Goal: Task Accomplishment & Management: Manage account settings

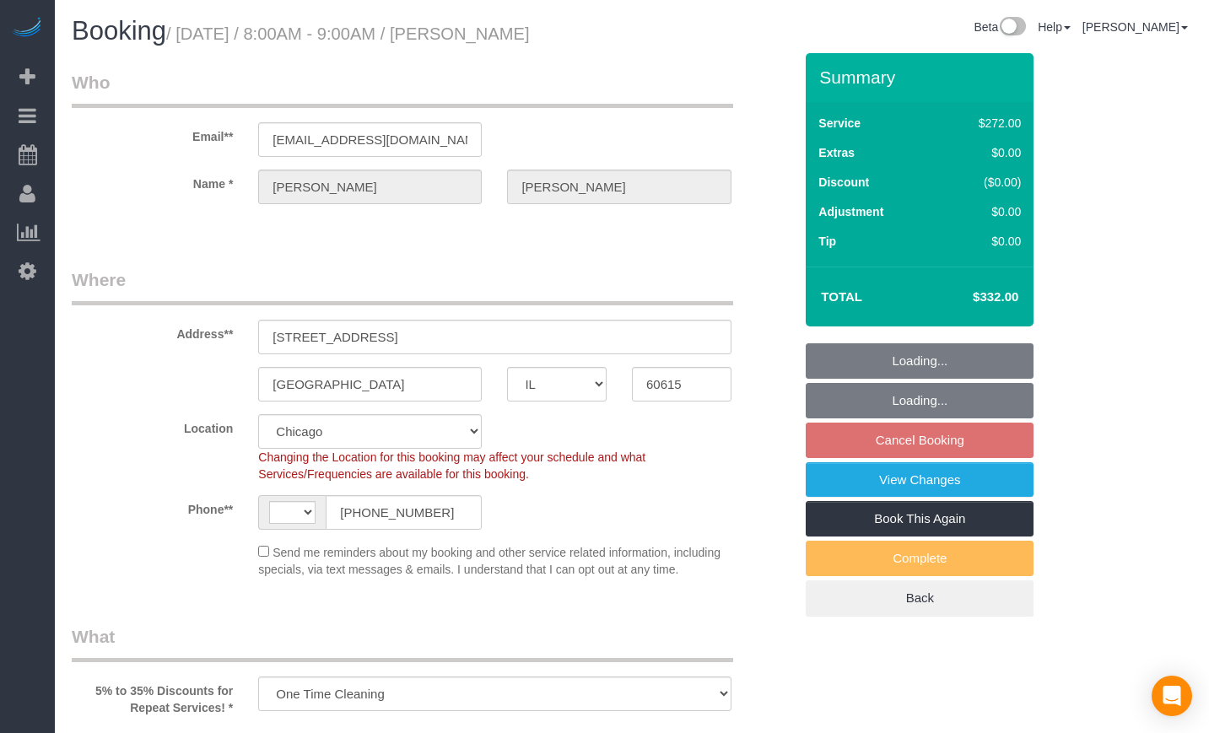
select select "IL"
select select "string:fspay-54309dbc-cb31-47e6-b361-0852335fc74a"
select select "513"
select select "3"
select select "string:US"
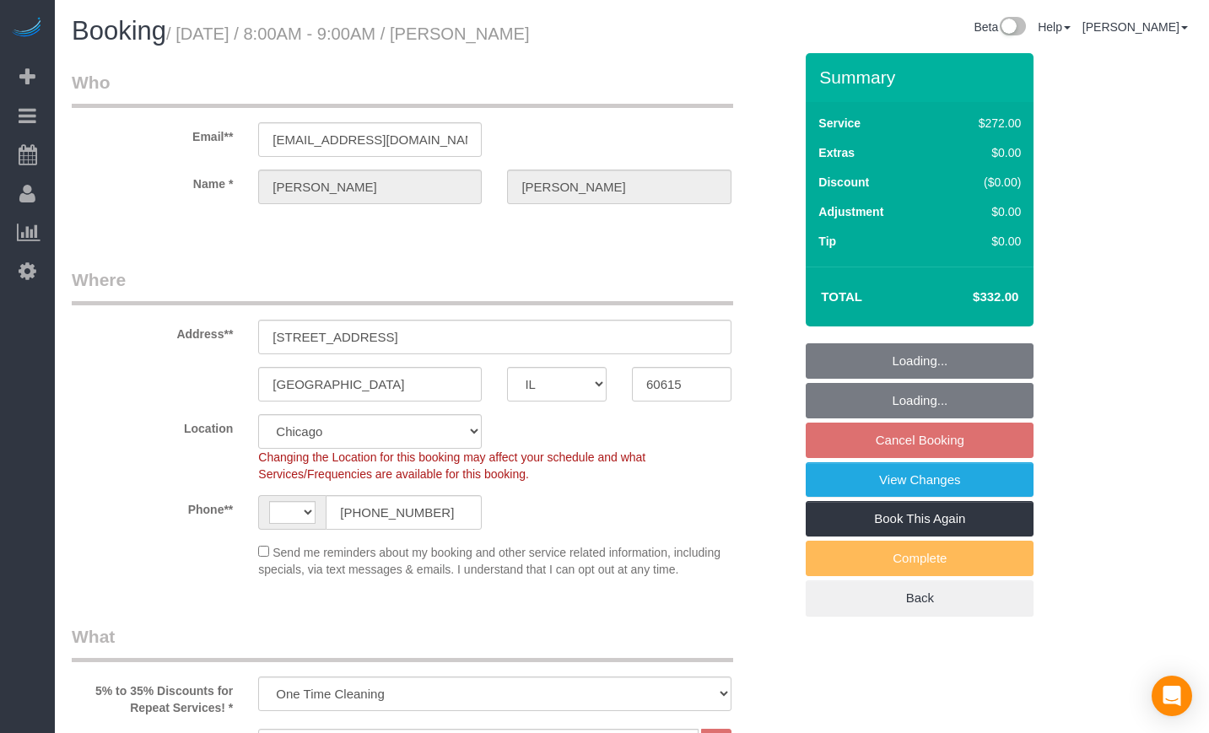
select select "number:1"
select select "number:66"
select select "number:139"
select select "number:106"
select select "object:1042"
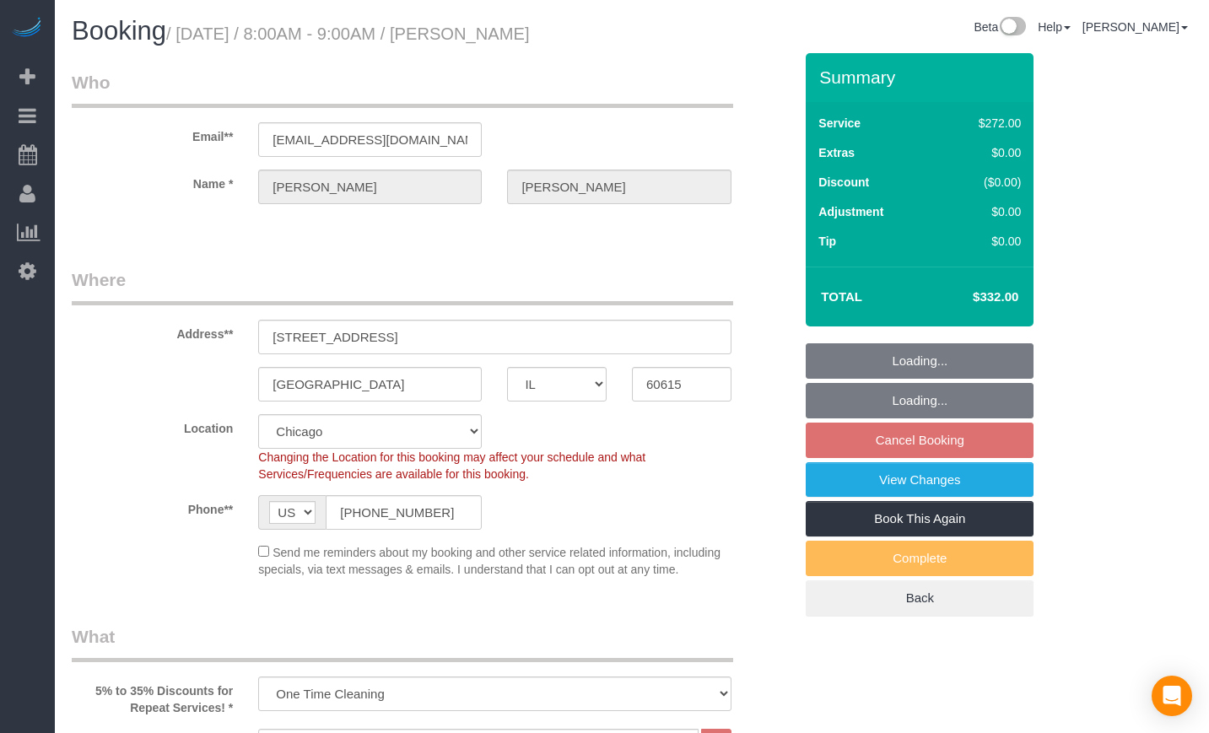
select select "spot1"
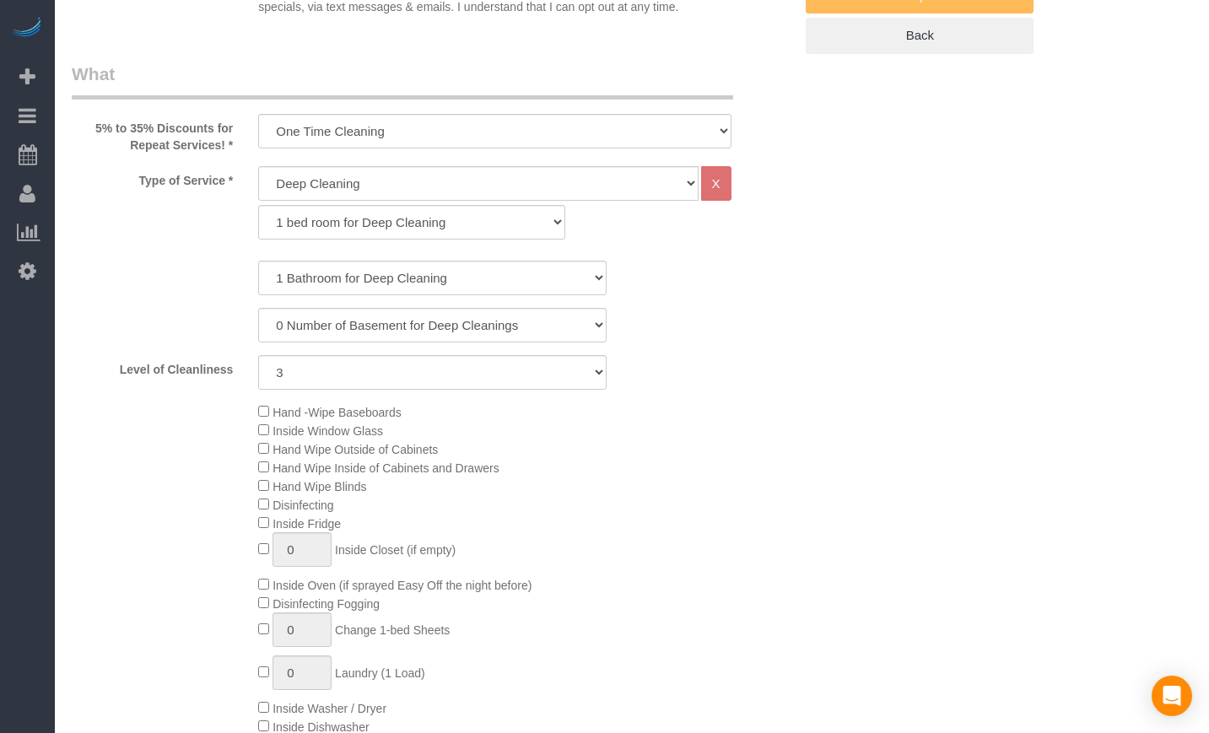
select select "3"
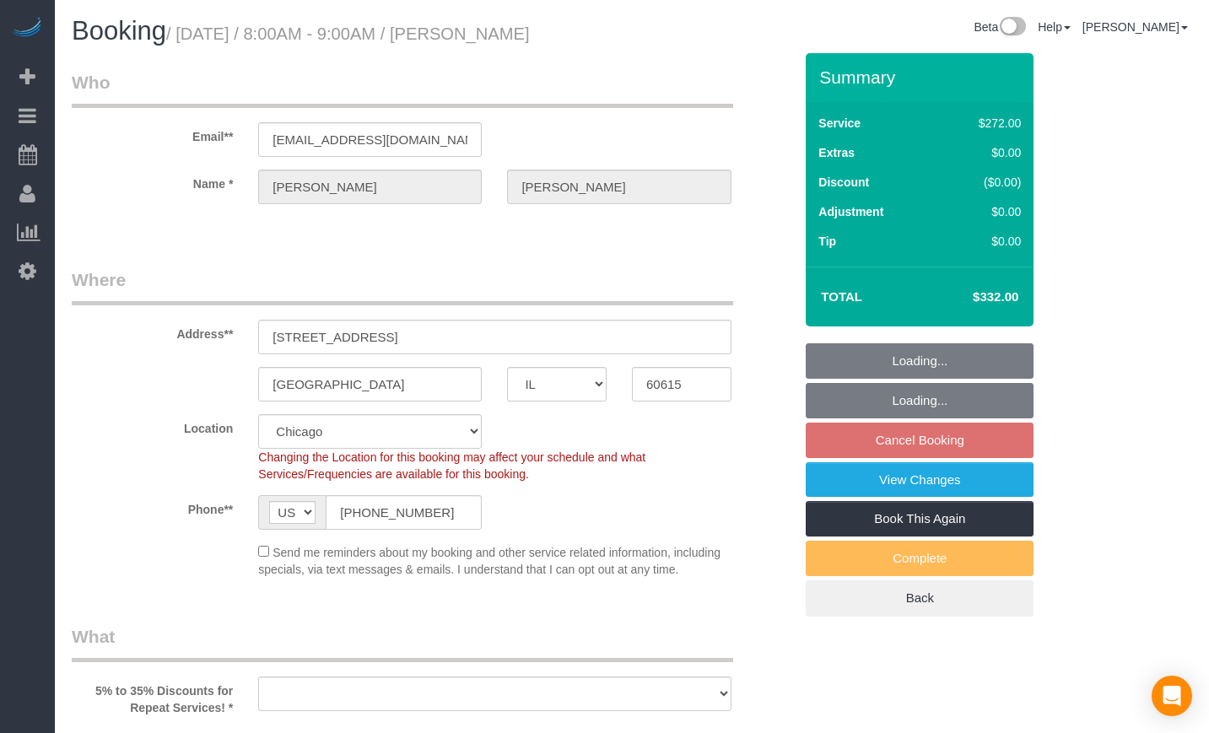
select select "IL"
select select "string:fspay-54309dbc-cb31-47e6-b361-0852335fc74a"
select select "number:1"
select select "number:66"
select select "number:139"
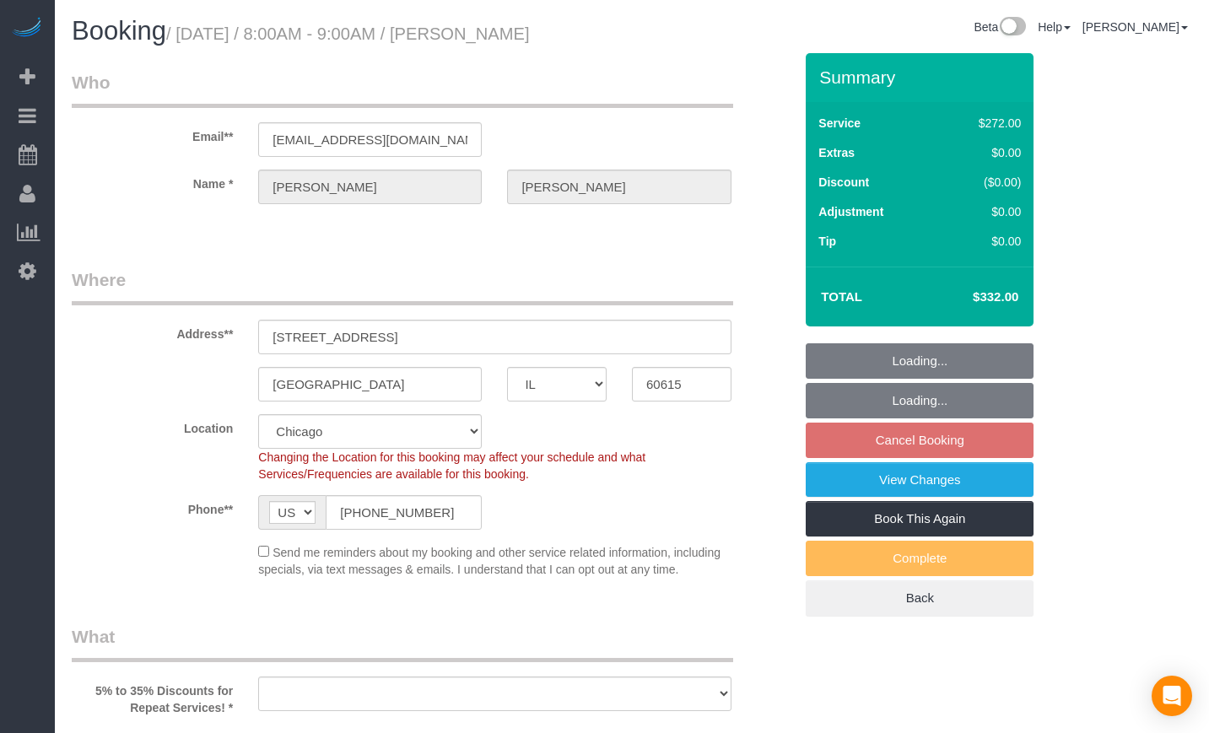
select select "number:106"
select select "513"
select select "3"
select select "object:949"
select select "spot1"
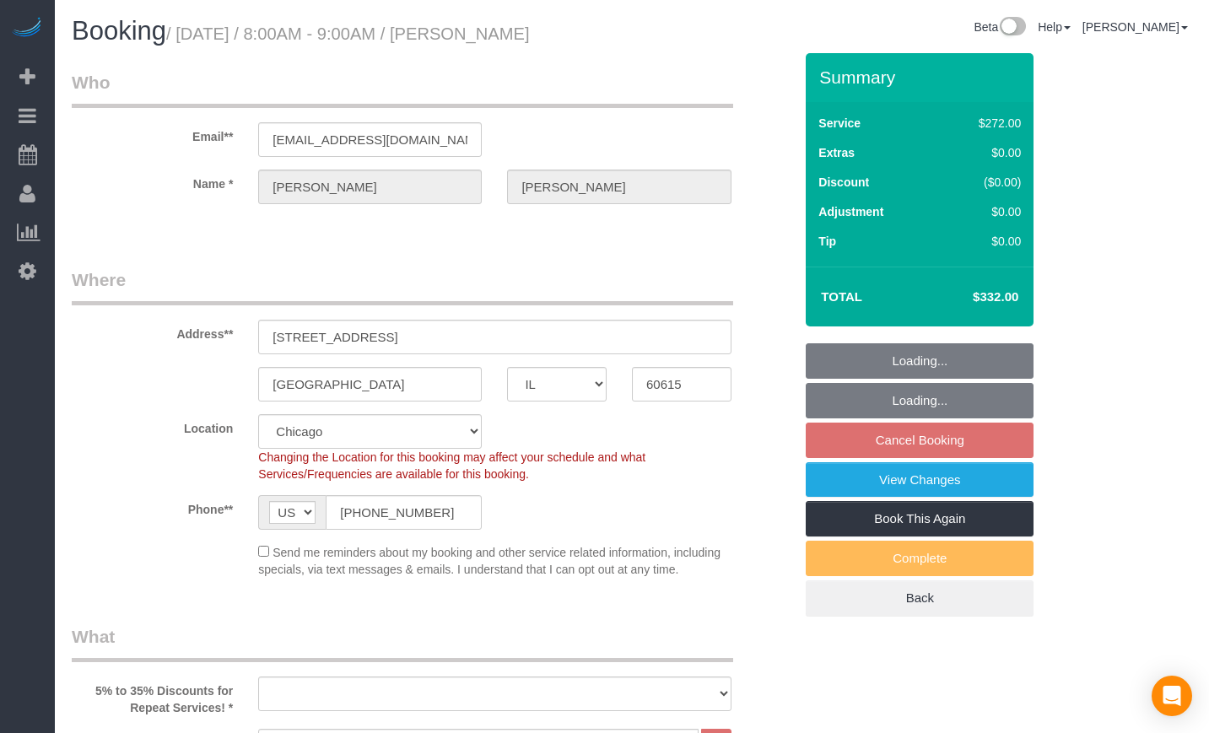
select select "3"
select select "object:1113"
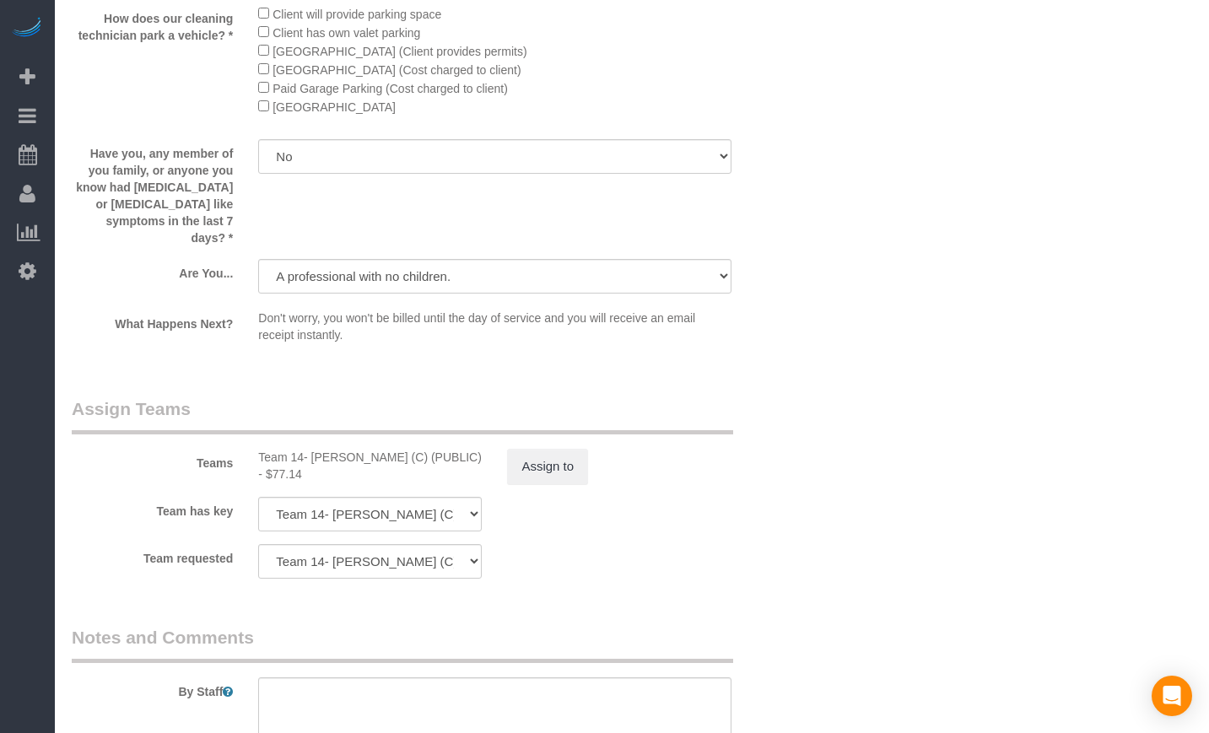
scroll to position [2914, 0]
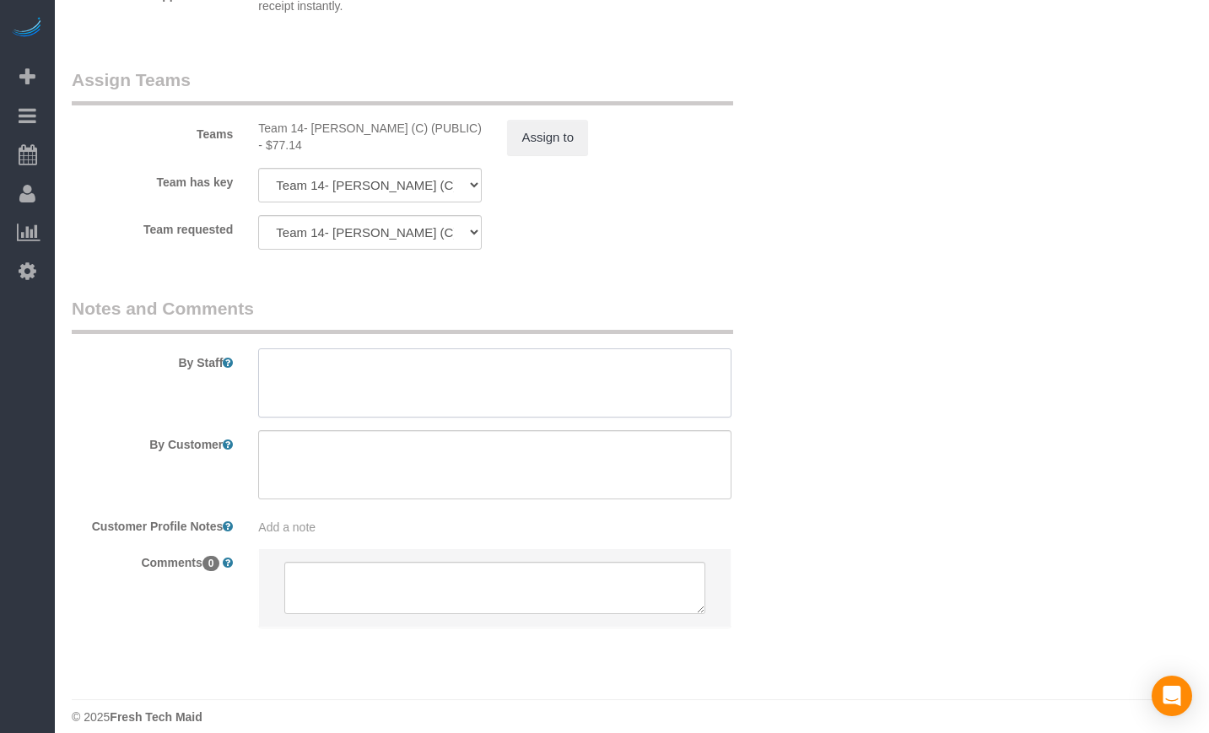
click at [348, 355] on textarea at bounding box center [494, 383] width 473 height 69
paste textarea "One time deep clean. 1). Deep cleaning. 2) No need to bedroom and office to be …"
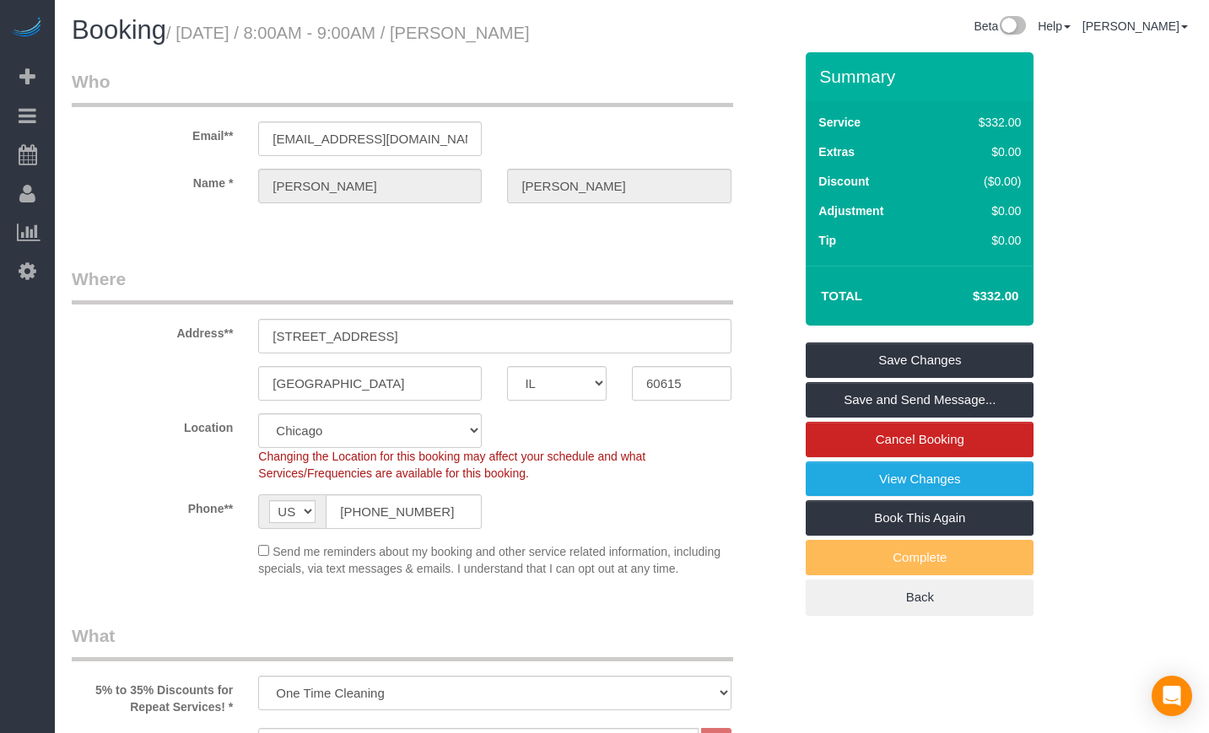
scroll to position [0, 0]
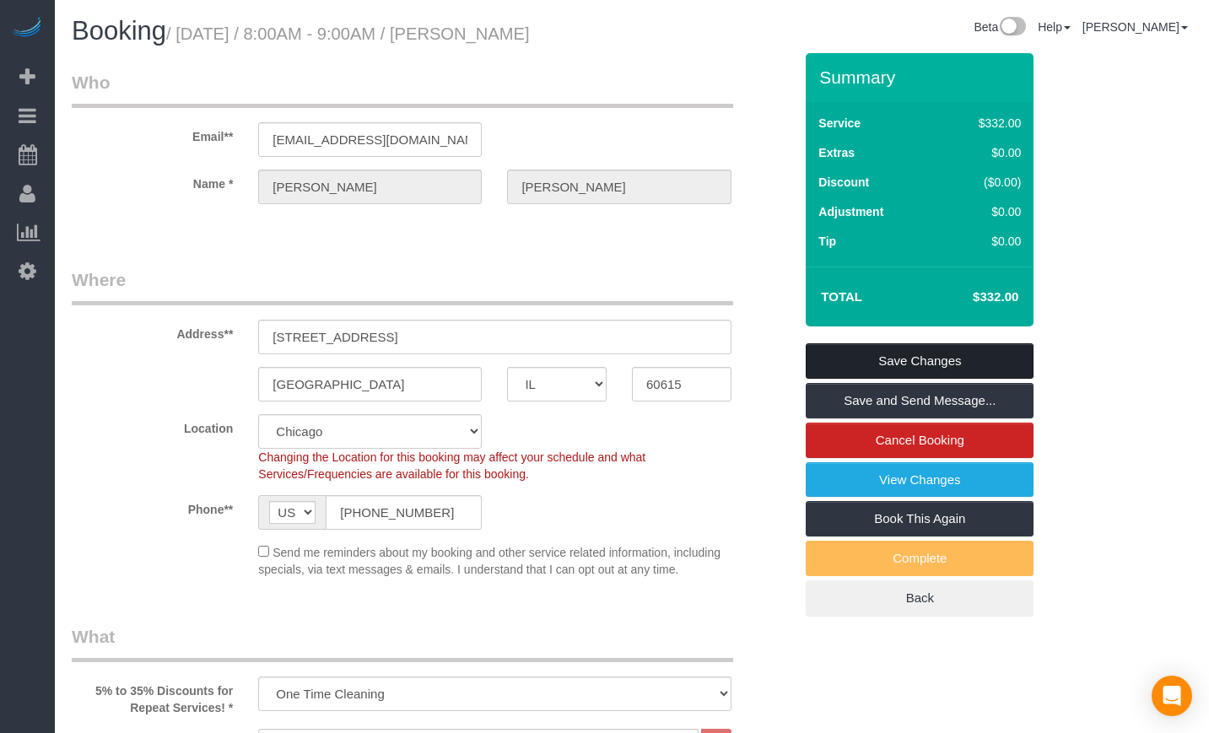
type textarea "One time deep clean. 1). Deep cleaning. 2) No need to bedroom and office to be …"
click at [890, 345] on link "Save Changes" at bounding box center [920, 361] width 228 height 35
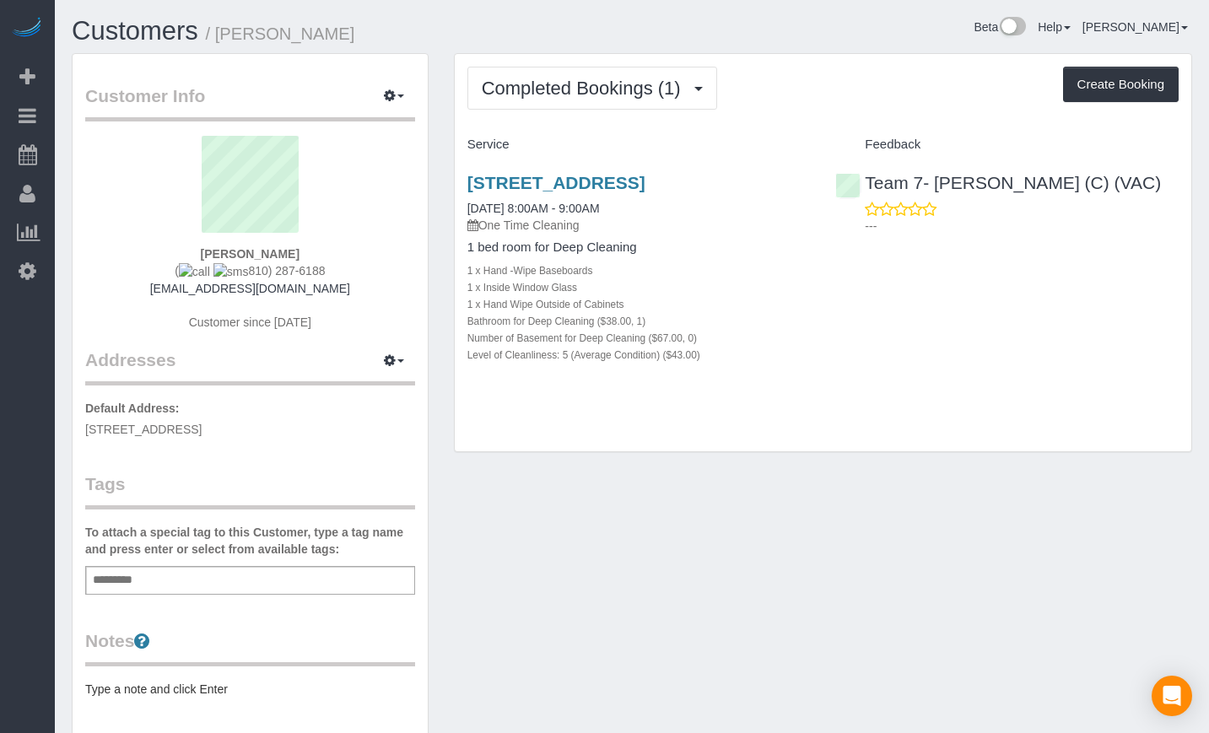
click at [618, 192] on h3 "[STREET_ADDRESS]" at bounding box center [640, 182] width 344 height 19
click at [579, 186] on link "[STREET_ADDRESS]" at bounding box center [557, 182] width 178 height 19
click at [557, 180] on link "[STREET_ADDRESS]" at bounding box center [557, 182] width 178 height 19
click at [663, 71] on button "Completed Bookings (1)" at bounding box center [593, 88] width 250 height 43
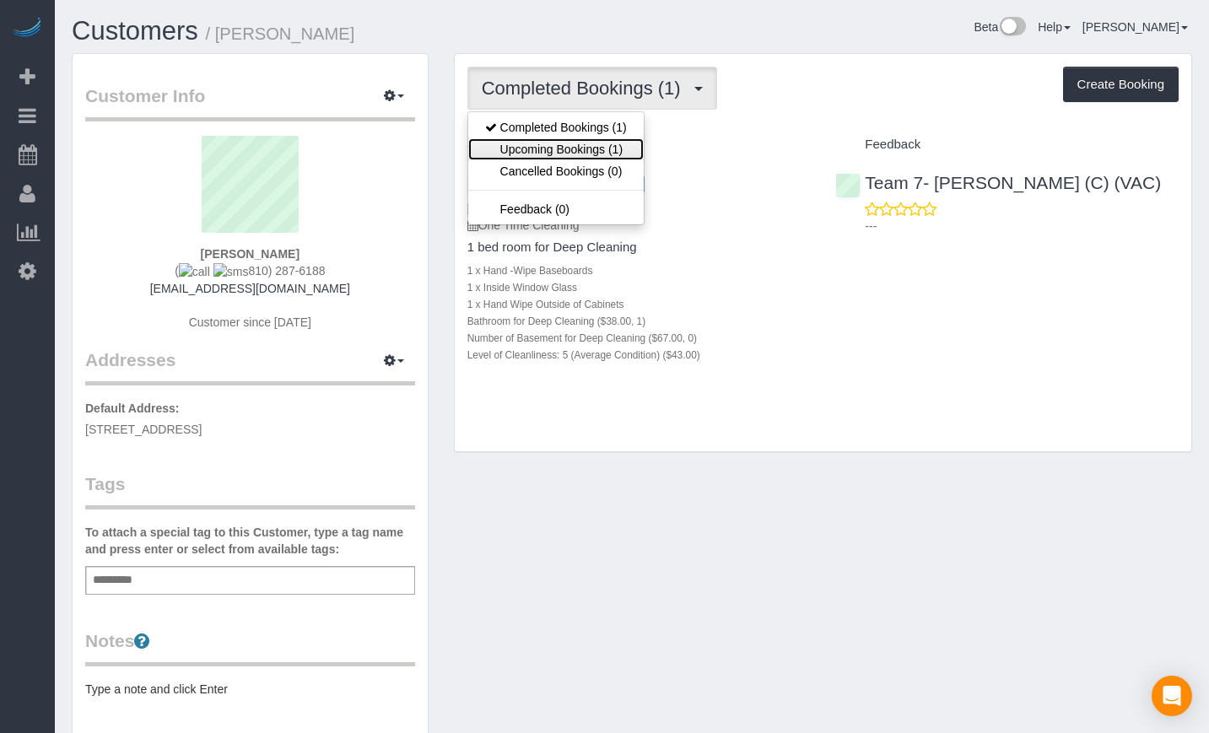
click at [609, 154] on link "Upcoming Bookings (1)" at bounding box center [556, 149] width 176 height 22
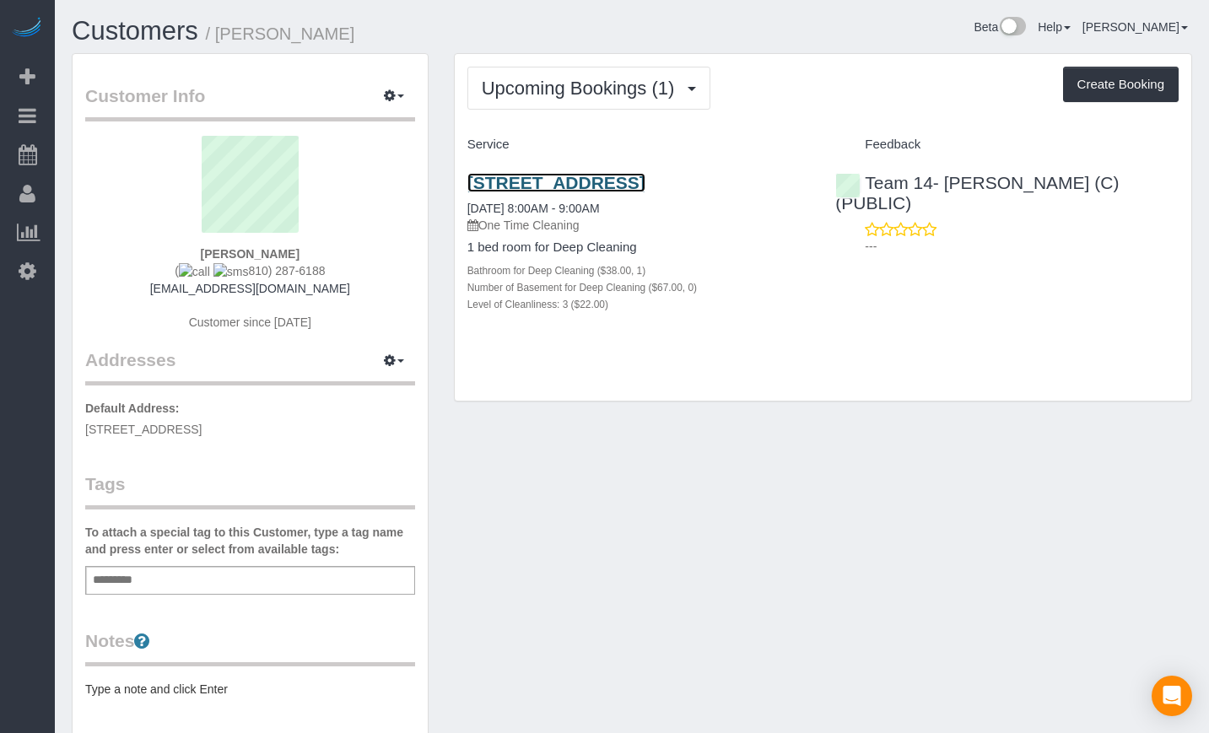
click at [543, 191] on link "[STREET_ADDRESS]" at bounding box center [557, 182] width 178 height 19
drag, startPoint x: 241, startPoint y: 38, endPoint x: 218, endPoint y: 41, distance: 23.8
click at [218, 41] on h1 "Customers / [PERSON_NAME]" at bounding box center [346, 31] width 548 height 29
copy small "[PERSON_NAME]"
click at [625, 181] on link "5336 S University Ave, Apt 2r, Chicago, IL 60615" at bounding box center [557, 182] width 178 height 19
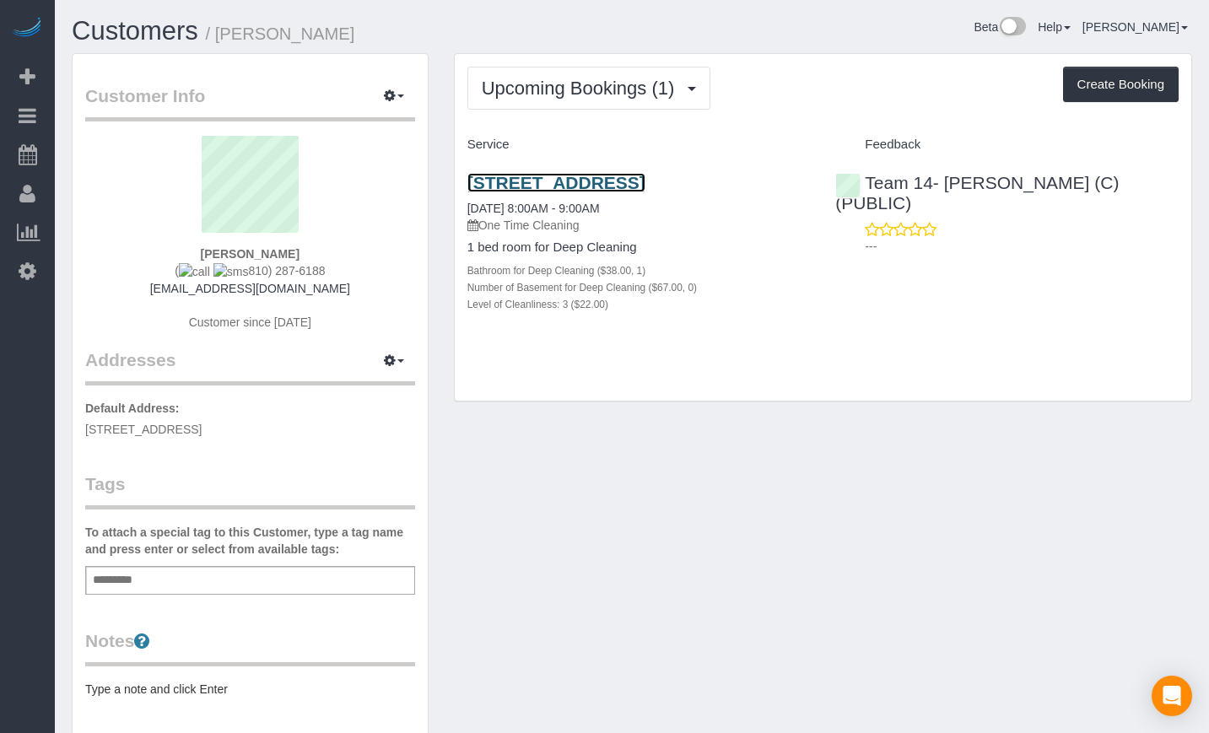
click at [548, 192] on link "5336 S University Ave, Apt 2r, Chicago, IL 60615" at bounding box center [557, 182] width 178 height 19
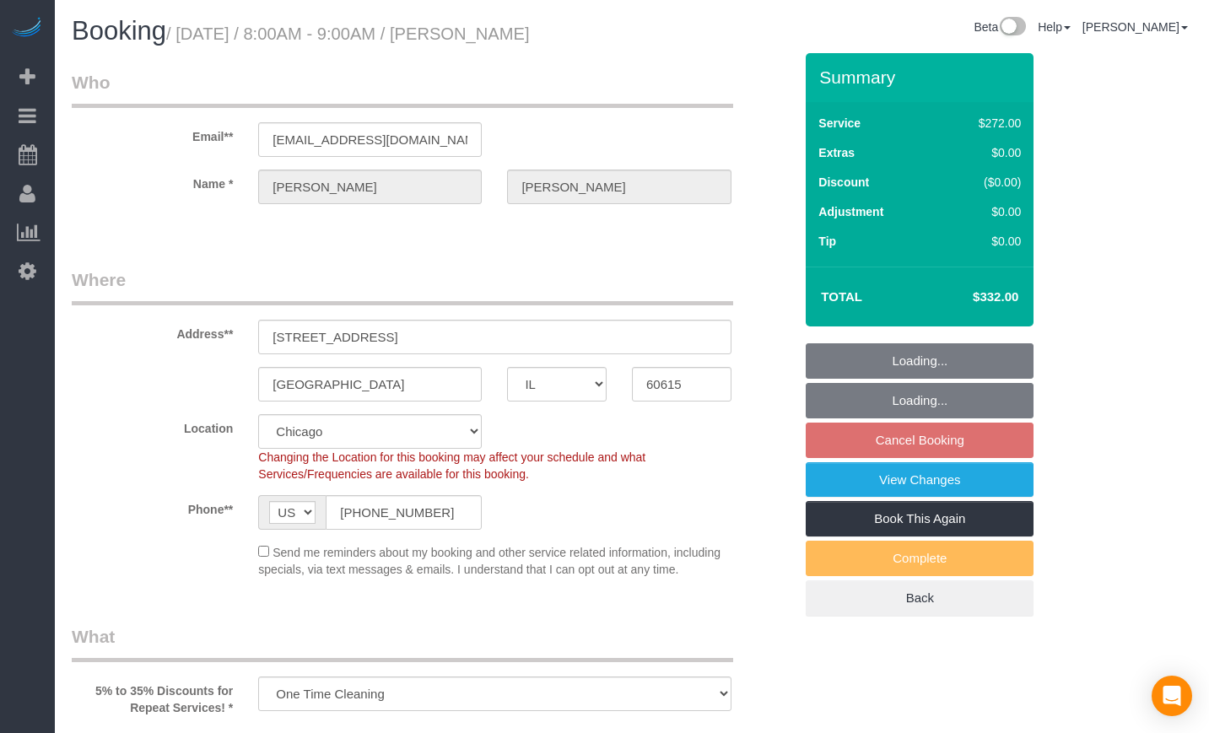
select select "IL"
select select "string:fspay-54309dbc-cb31-47e6-b361-0852335fc74a"
select select "object:585"
select select "513"
select select "3"
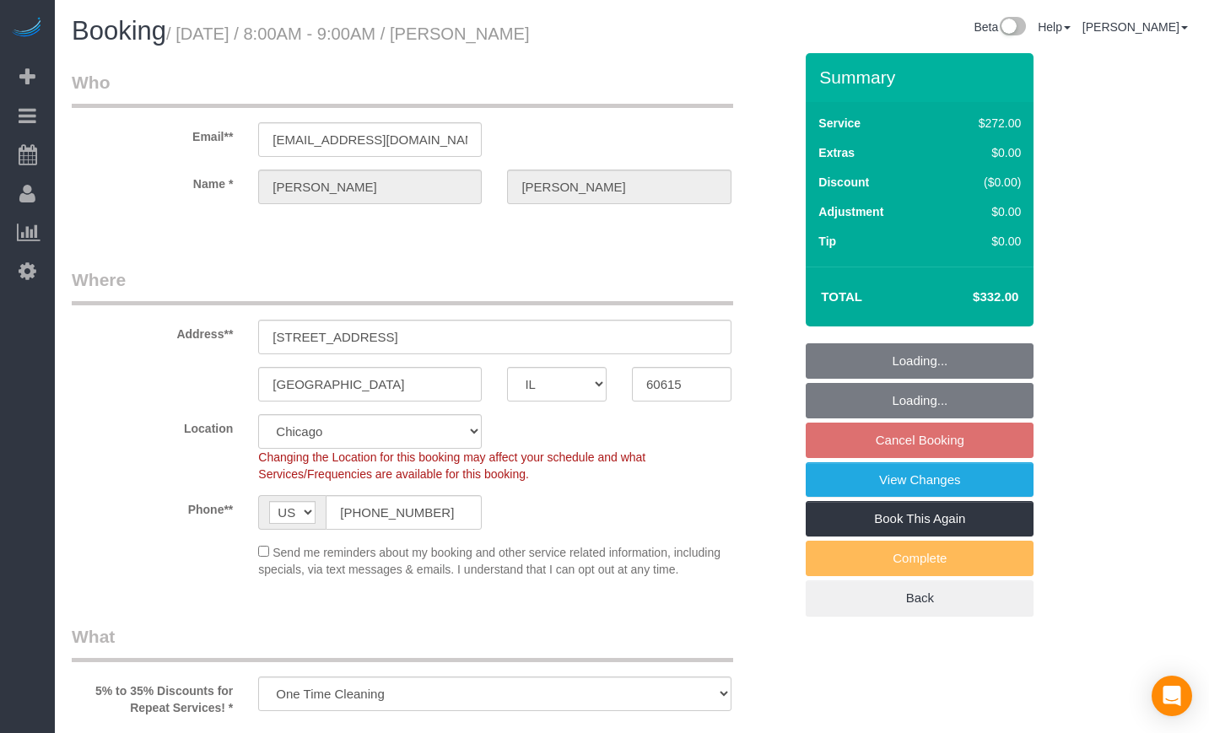
select select "number:1"
select select "number:66"
select select "number:139"
select select "number:106"
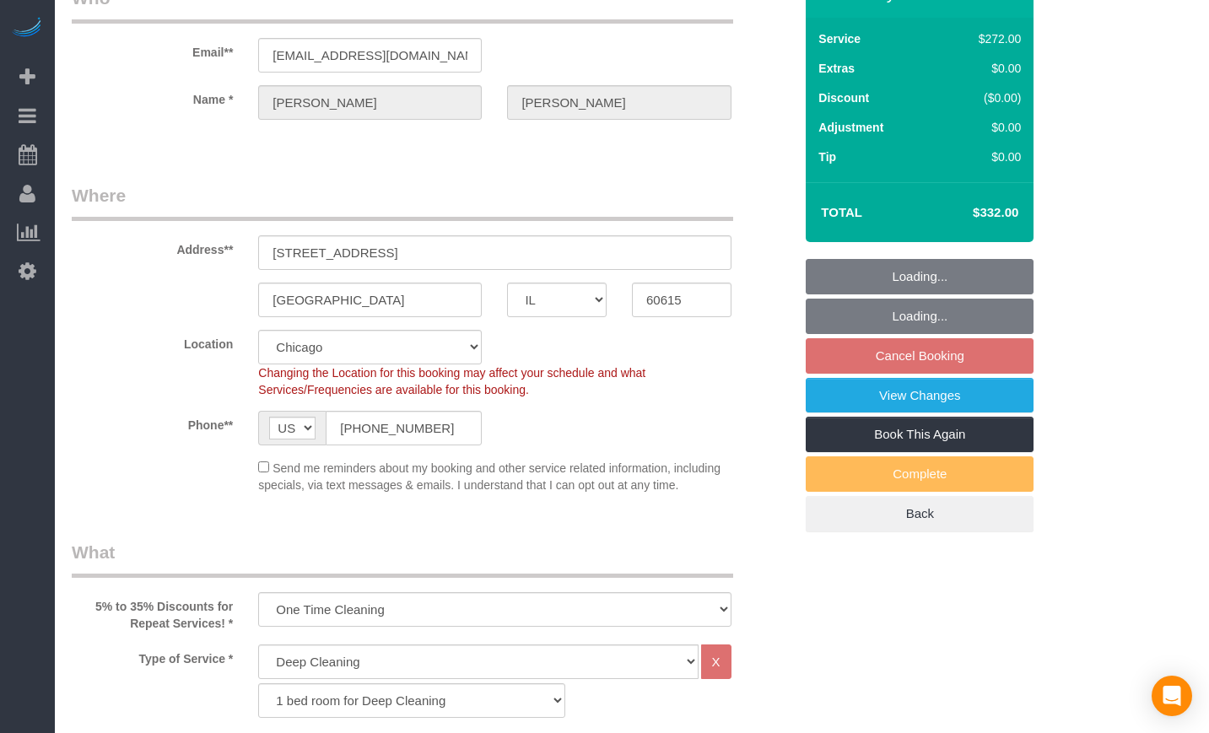
select select "spot1"
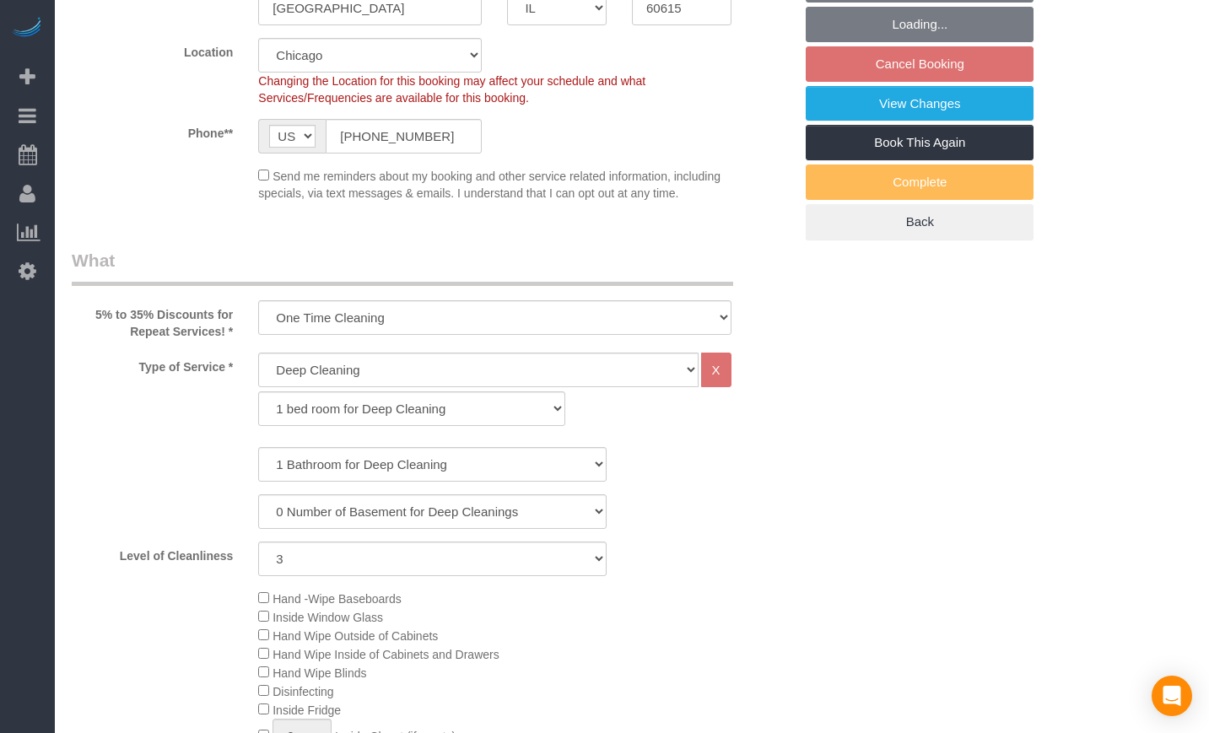
scroll to position [422, 0]
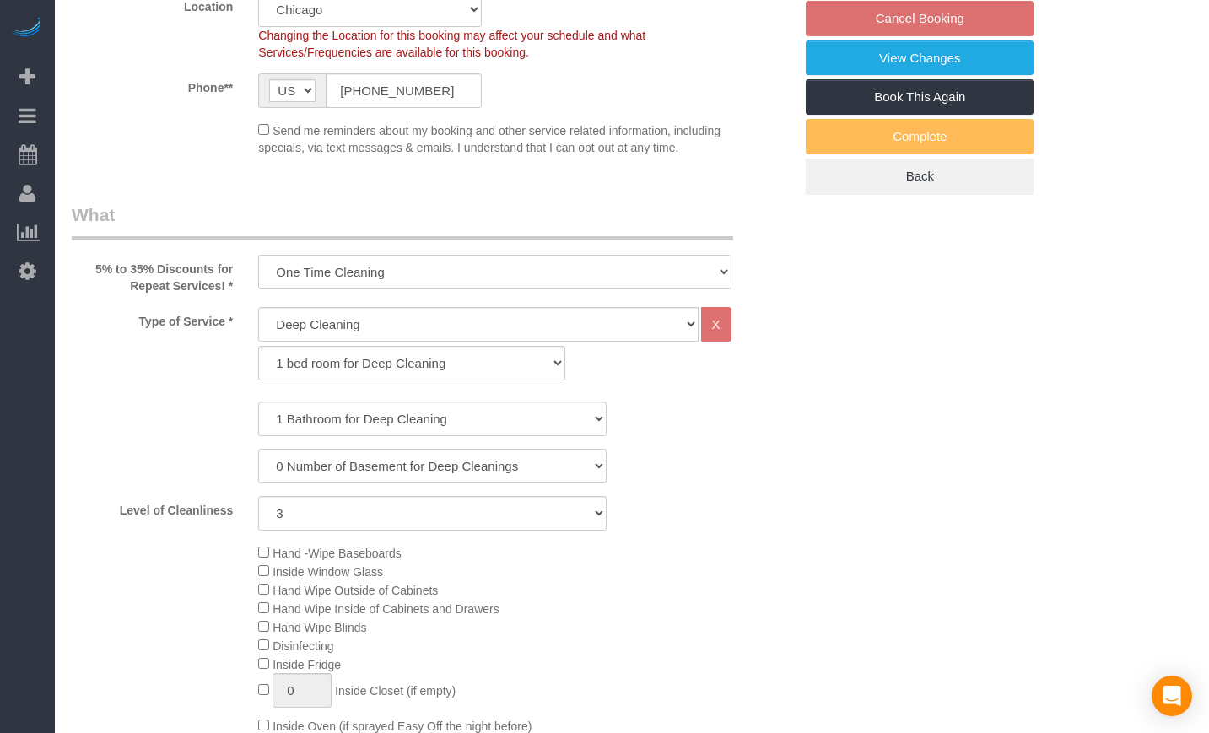
select select "3"
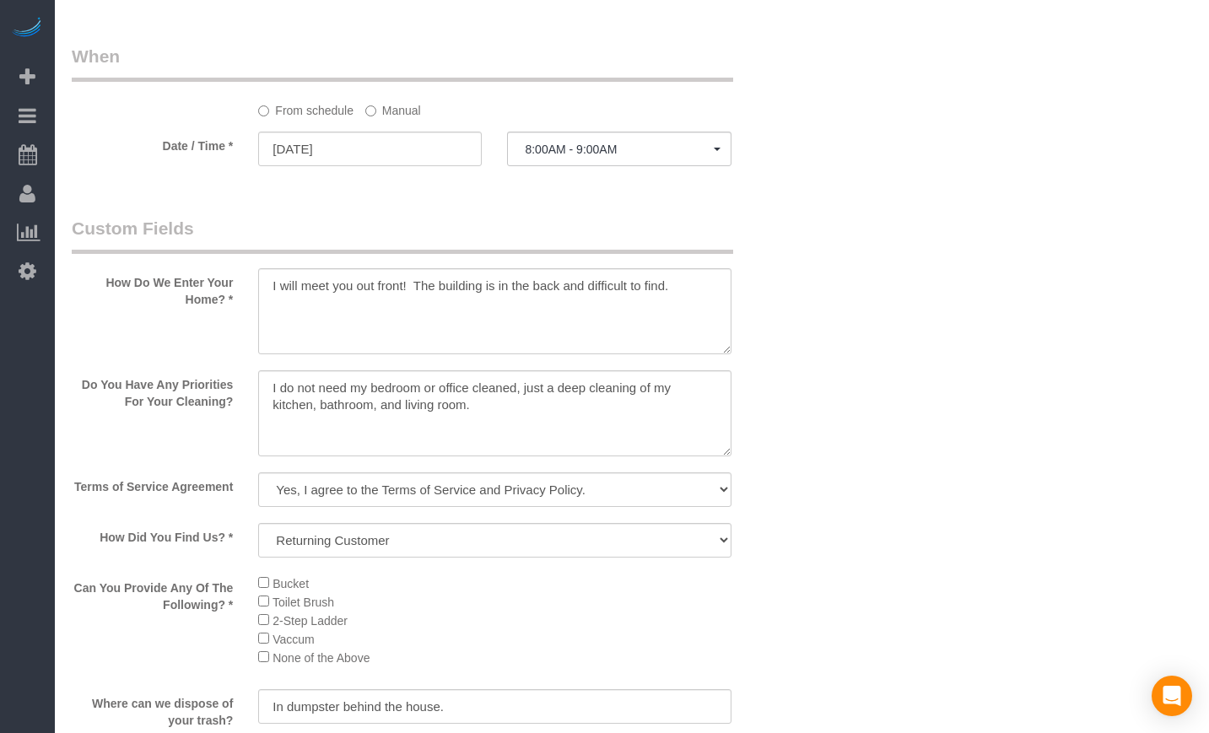
scroll to position [1836, 0]
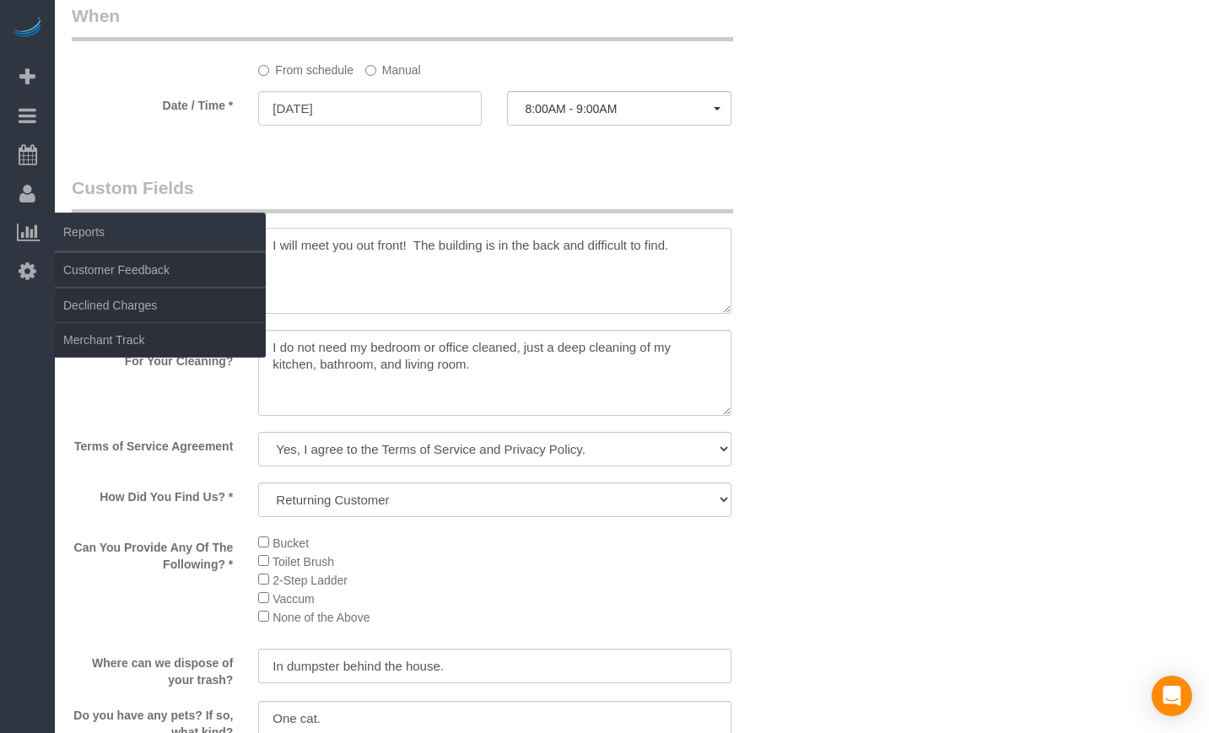
drag, startPoint x: 685, startPoint y: 246, endPoint x: 54, endPoint y: 237, distance: 631.4
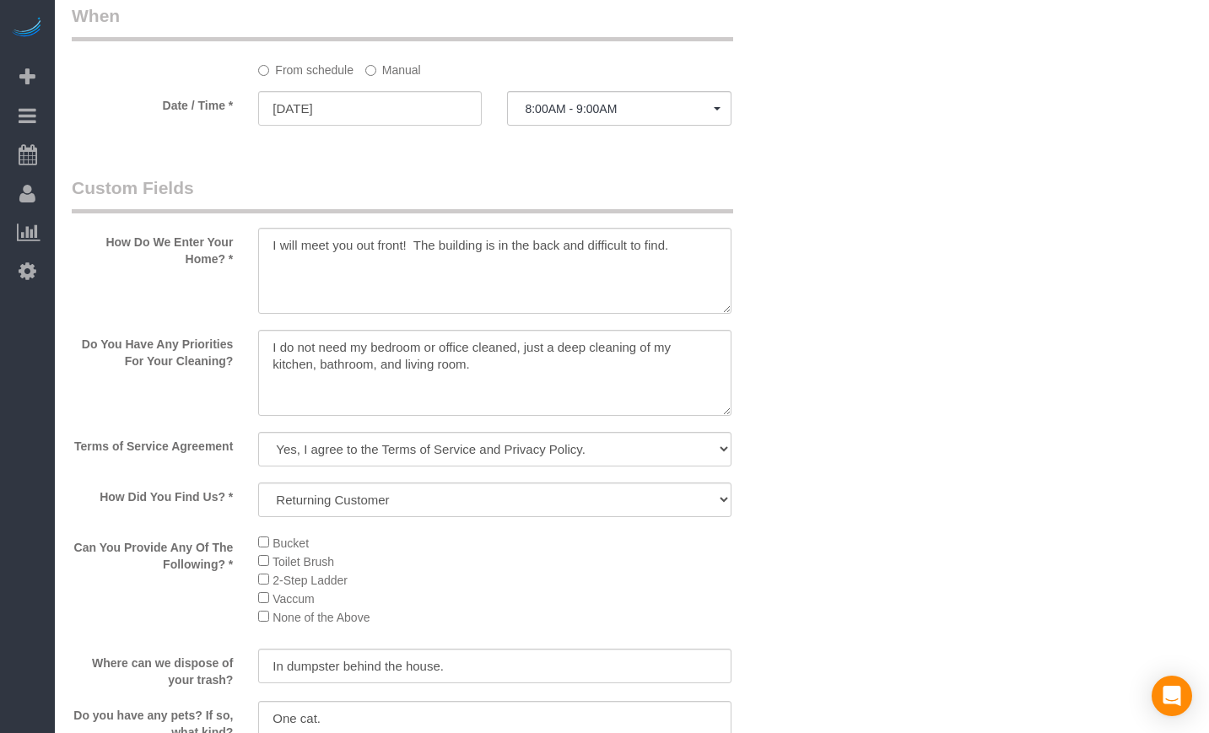
drag, startPoint x: 721, startPoint y: 252, endPoint x: 86, endPoint y: 250, distance: 634.7
click at [86, 250] on div "How Do We Enter Your Home? *" at bounding box center [432, 247] width 747 height 142
drag, startPoint x: 417, startPoint y: 243, endPoint x: 690, endPoint y: 243, distance: 273.5
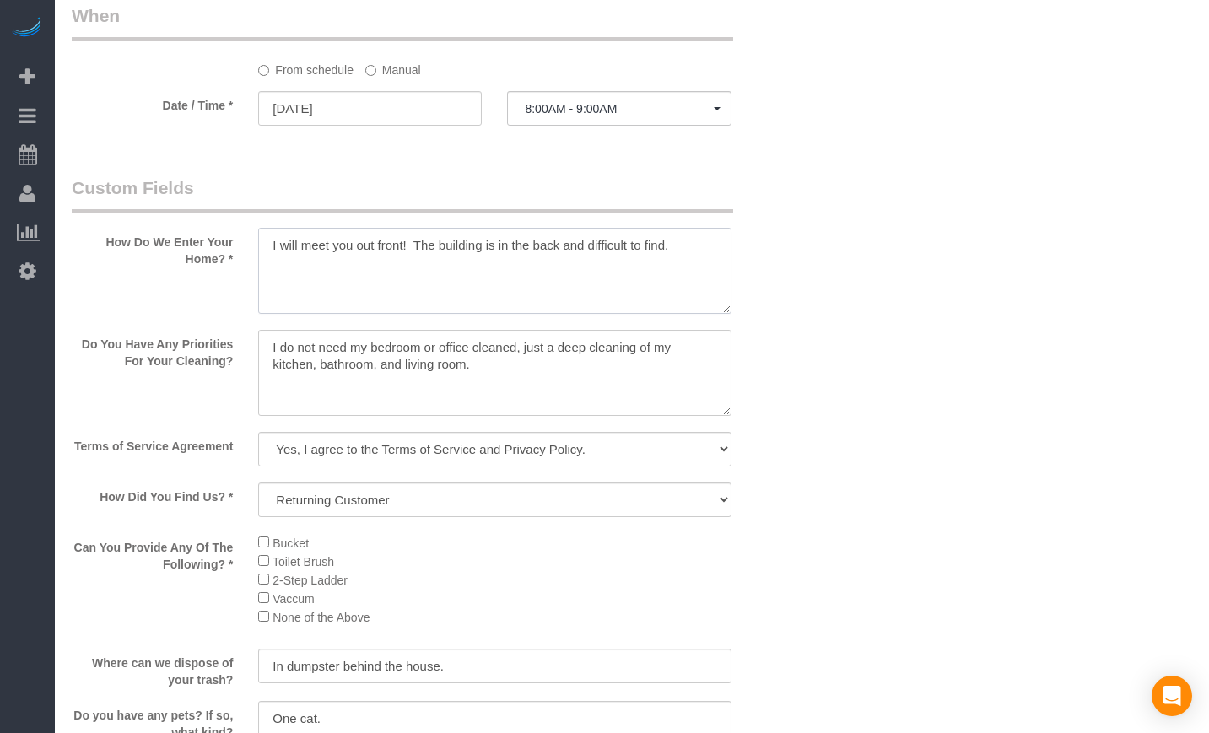
click at [690, 243] on textarea at bounding box center [494, 271] width 473 height 86
click at [773, 287] on div "How Do We Enter Your Home? *" at bounding box center [432, 247] width 747 height 142
drag, startPoint x: 499, startPoint y: 371, endPoint x: 117, endPoint y: 314, distance: 385.6
click at [117, 314] on sui-booking-custom-fields "How Do We Enter Your Home? * Do You Have Any Priorities For Your Cleaning? Term…" at bounding box center [433, 638] width 722 height 924
click at [466, 362] on textarea at bounding box center [494, 373] width 473 height 86
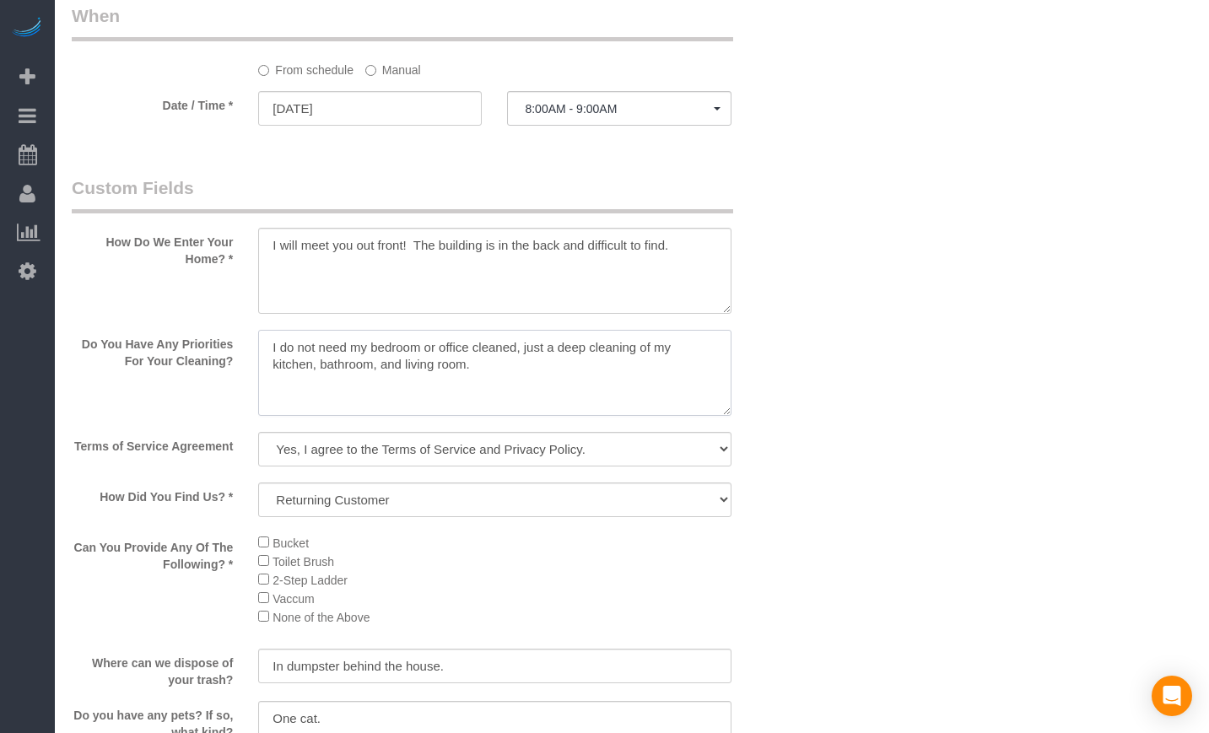
drag, startPoint x: 490, startPoint y: 364, endPoint x: 210, endPoint y: 341, distance: 280.3
click at [210, 341] on div "Do You Have Any Priorities For Your Cleaning?" at bounding box center [432, 374] width 747 height 89
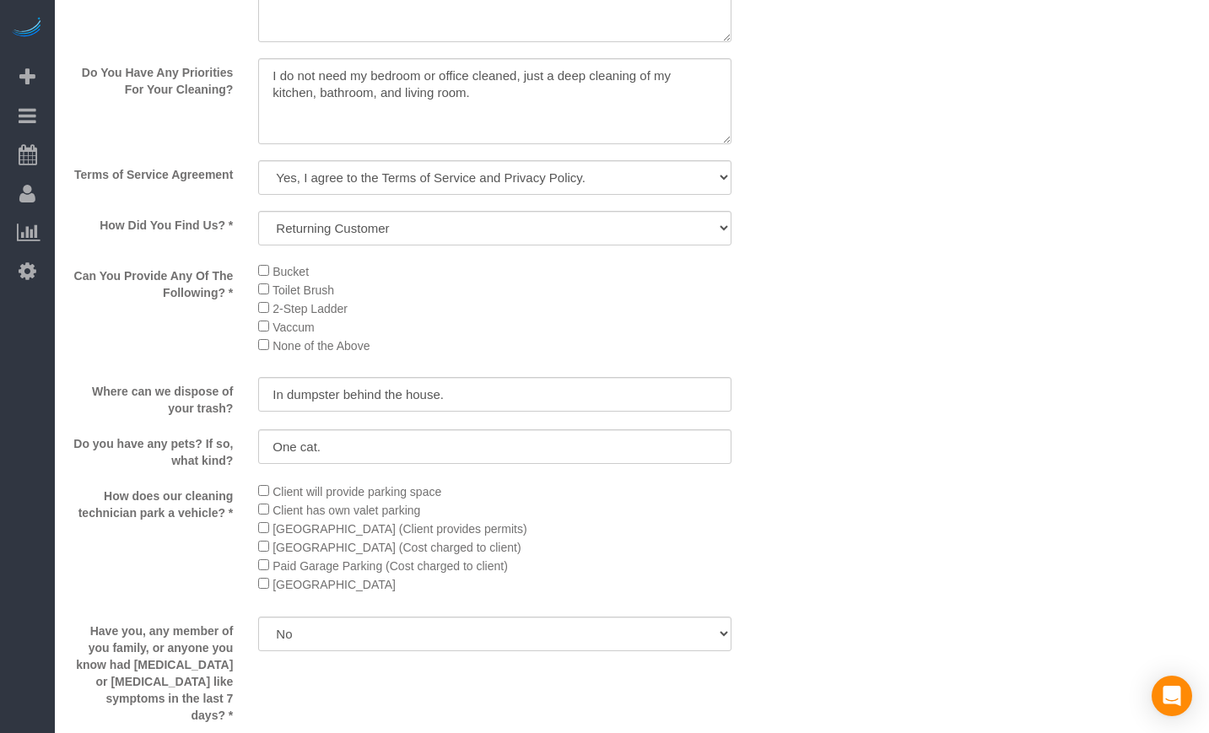
scroll to position [2118, 0]
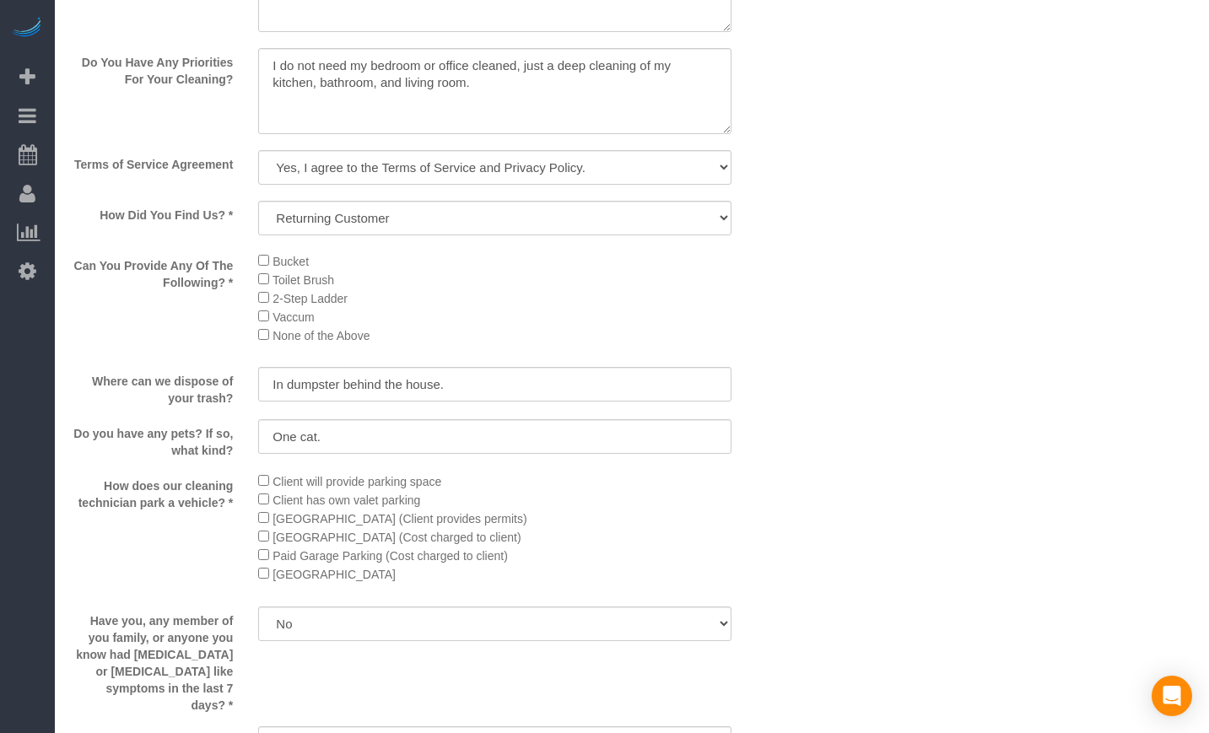
drag, startPoint x: 74, startPoint y: 382, endPoint x: 236, endPoint y: 393, distance: 162.4
click at [236, 393] on label "Where can we dispose of your trash?" at bounding box center [152, 387] width 187 height 40
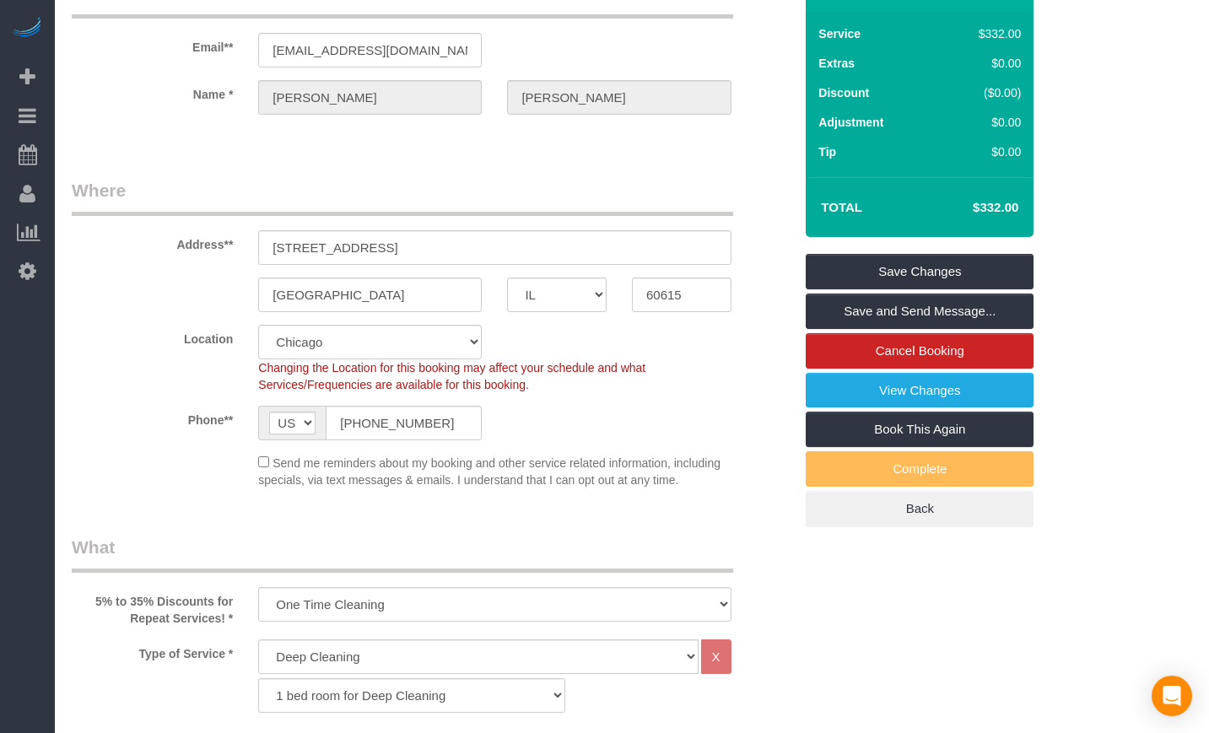
scroll to position [0, 0]
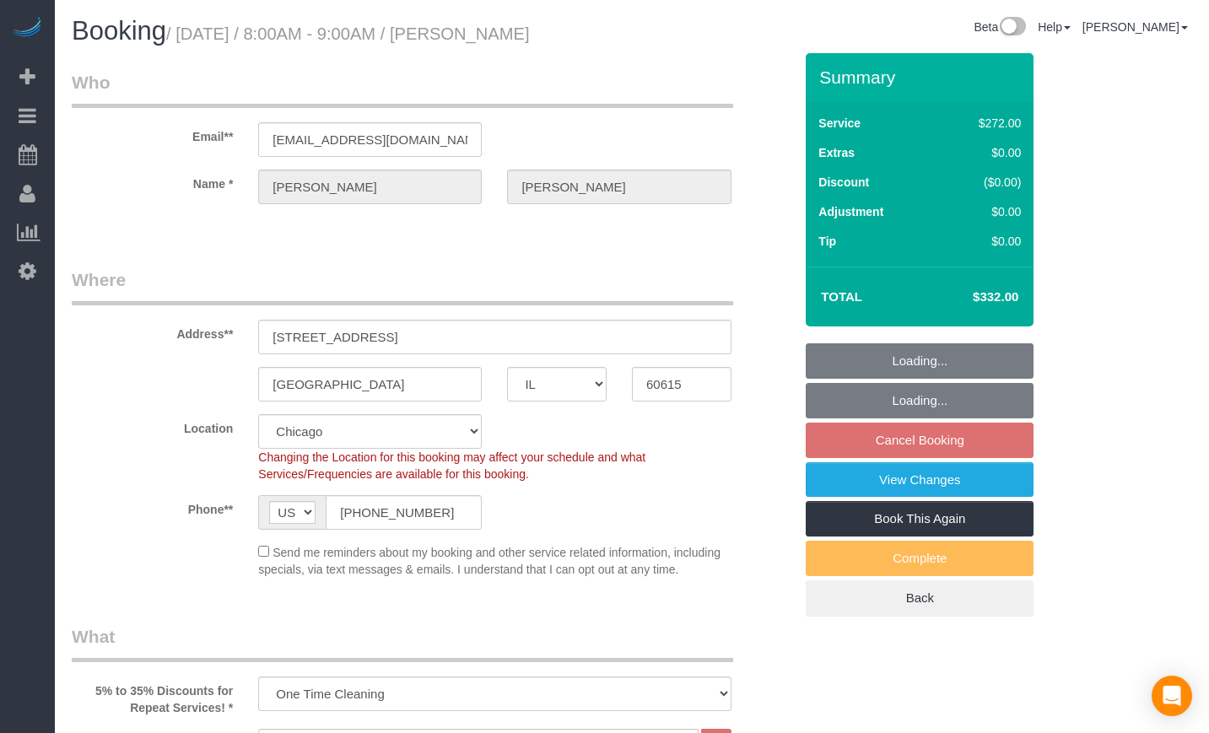
select select "IL"
select select "513"
select select "3"
select select "string:fspay-54309dbc-cb31-47e6-b361-0852335fc74a"
select select "spot1"
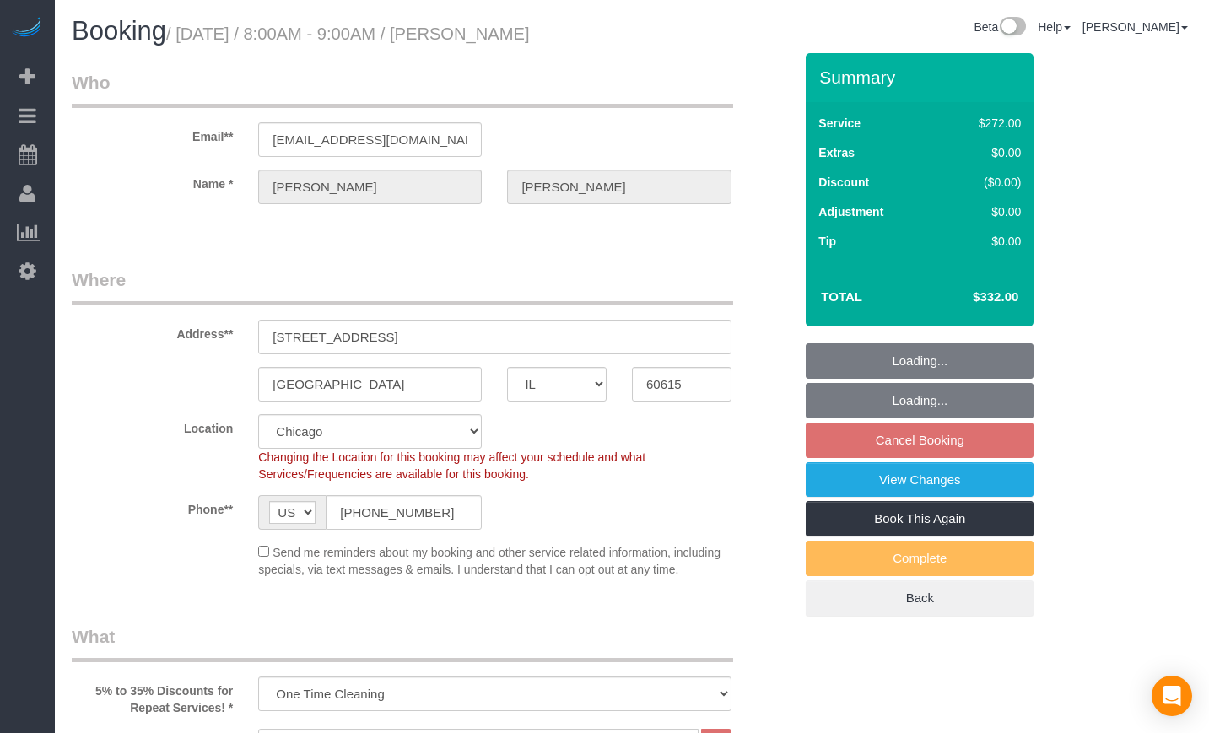
select select "number:1"
select select "number:66"
select select "number:139"
select select "number:106"
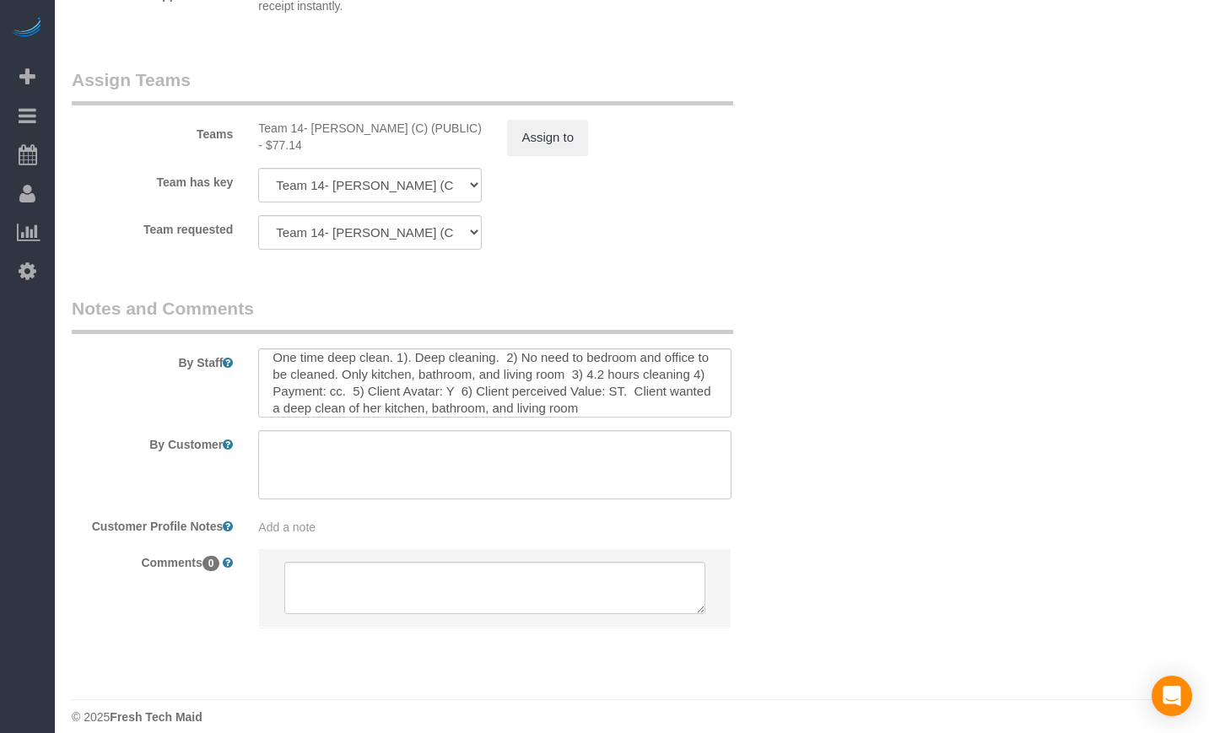
scroll to position [17, 0]
drag, startPoint x: 268, startPoint y: 378, endPoint x: 759, endPoint y: 394, distance: 491.5
click at [759, 394] on div "By Staff" at bounding box center [432, 357] width 747 height 122
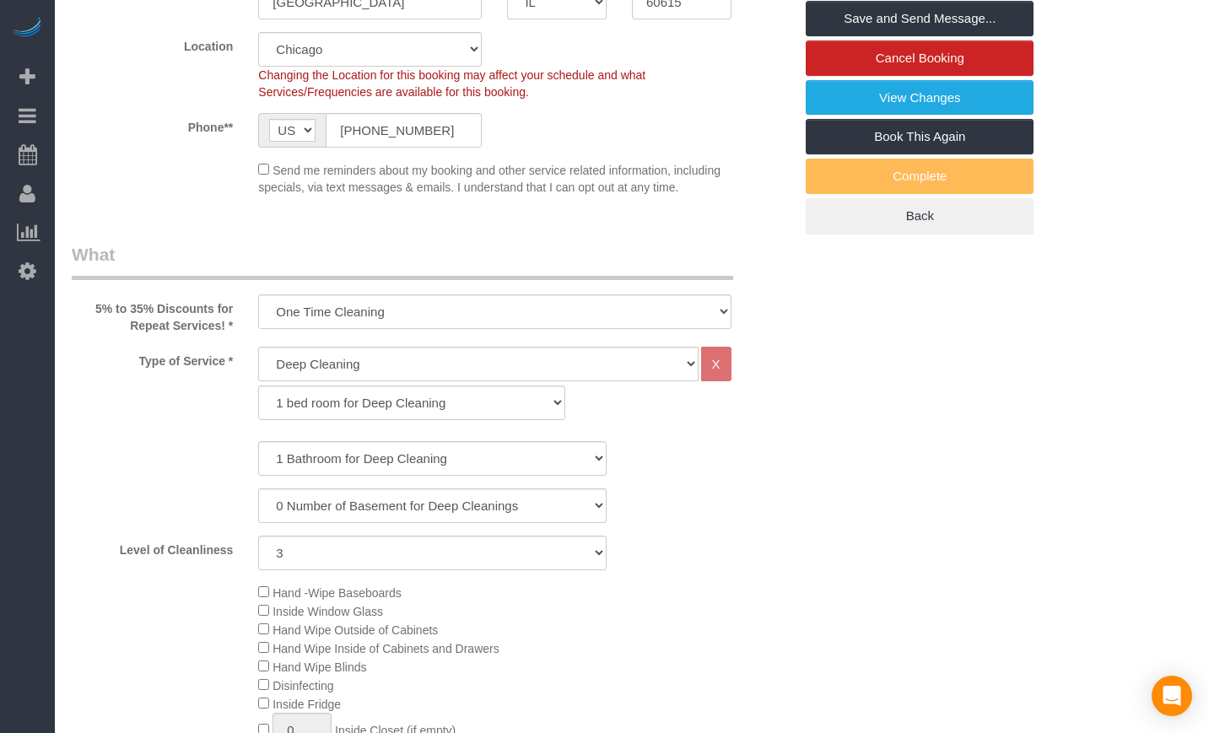
scroll to position [0, 0]
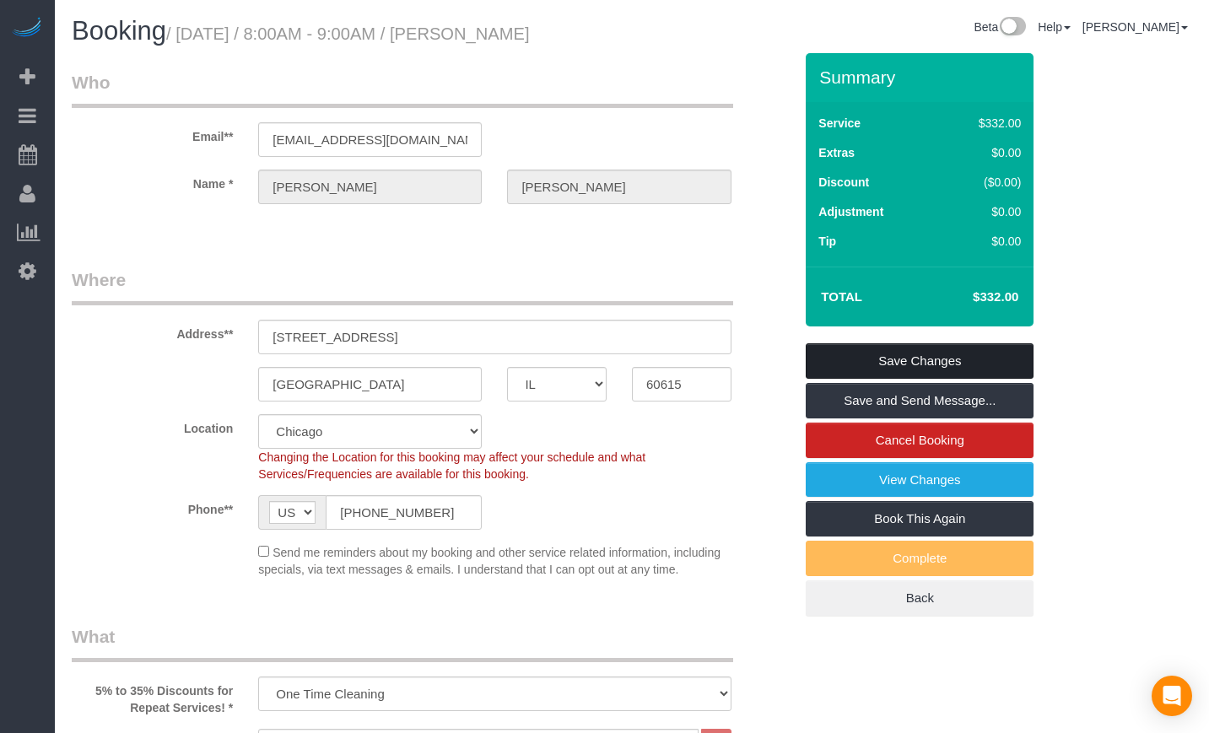
type textarea "One time deep clean. 1). Deep cleaning. 2) No need to bedroom and office to be …"
click at [928, 361] on link "Save Changes" at bounding box center [920, 361] width 228 height 35
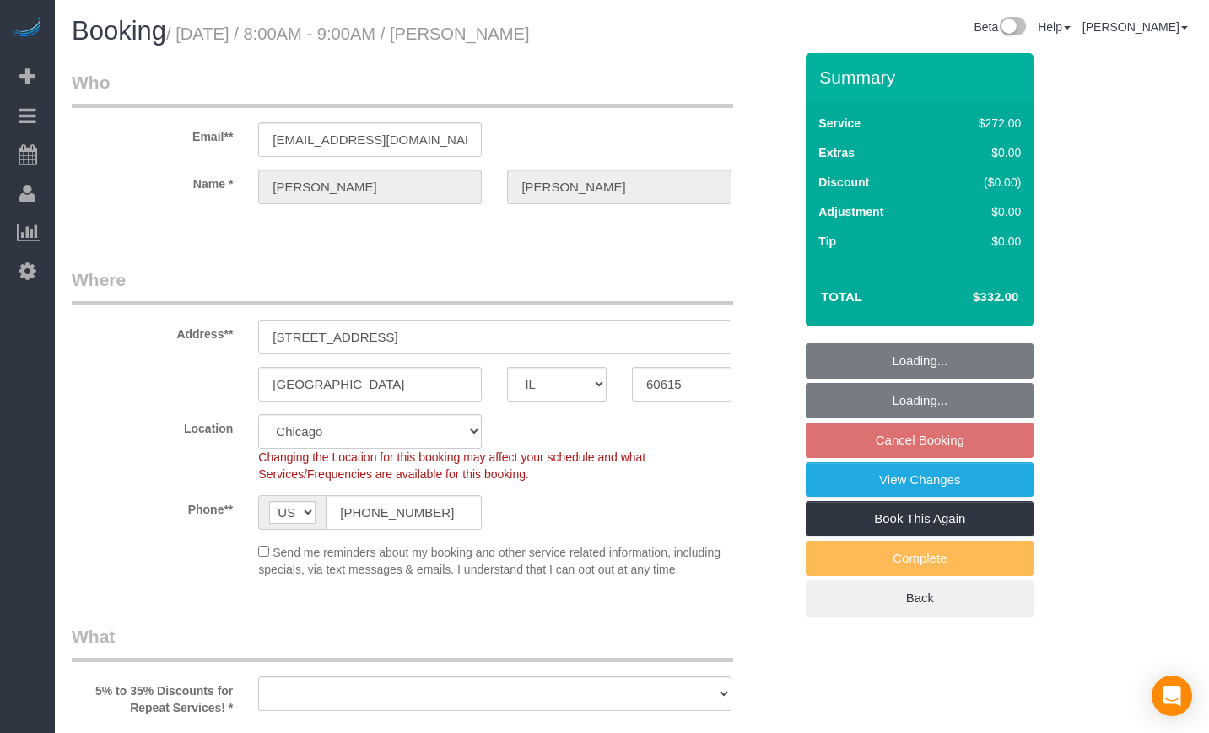
select select "IL"
select select "string:fspay-54309dbc-cb31-47e6-b361-0852335fc74a"
select select "object:580"
select select "spot1"
select select "number:1"
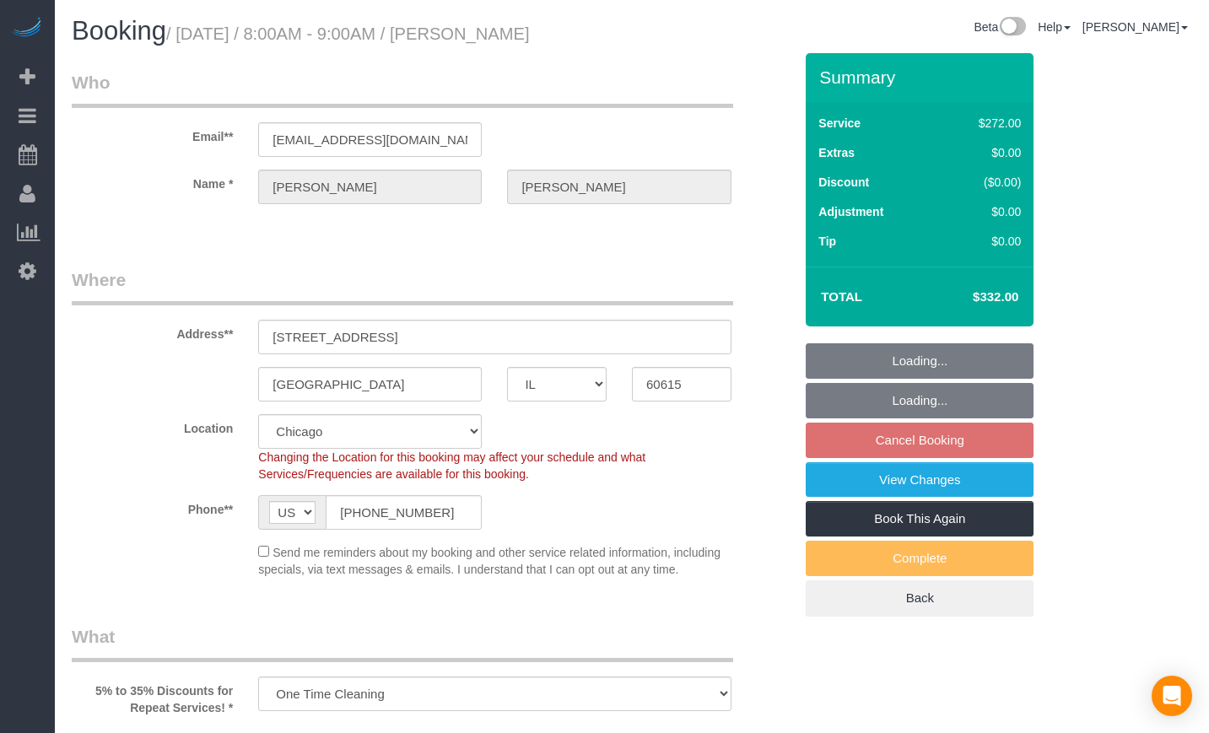
select select "number:66"
select select "number:139"
select select "number:106"
select select "object:1042"
select select "513"
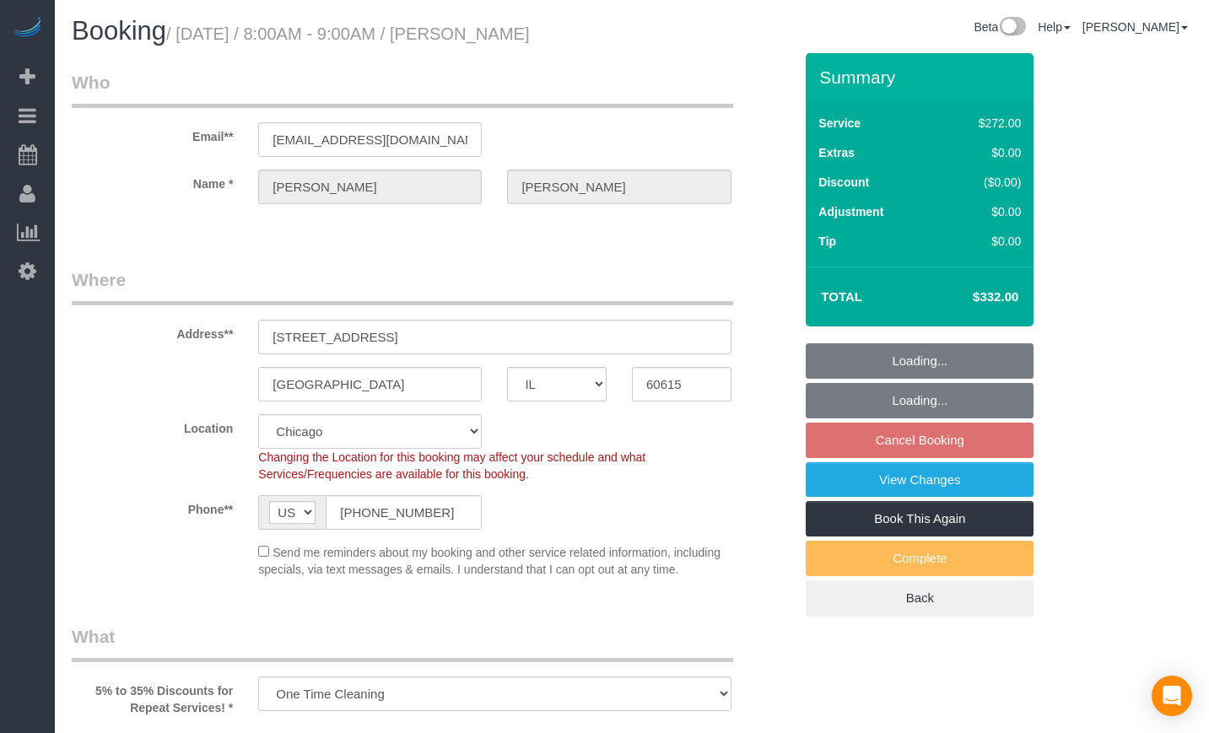
select select "3"
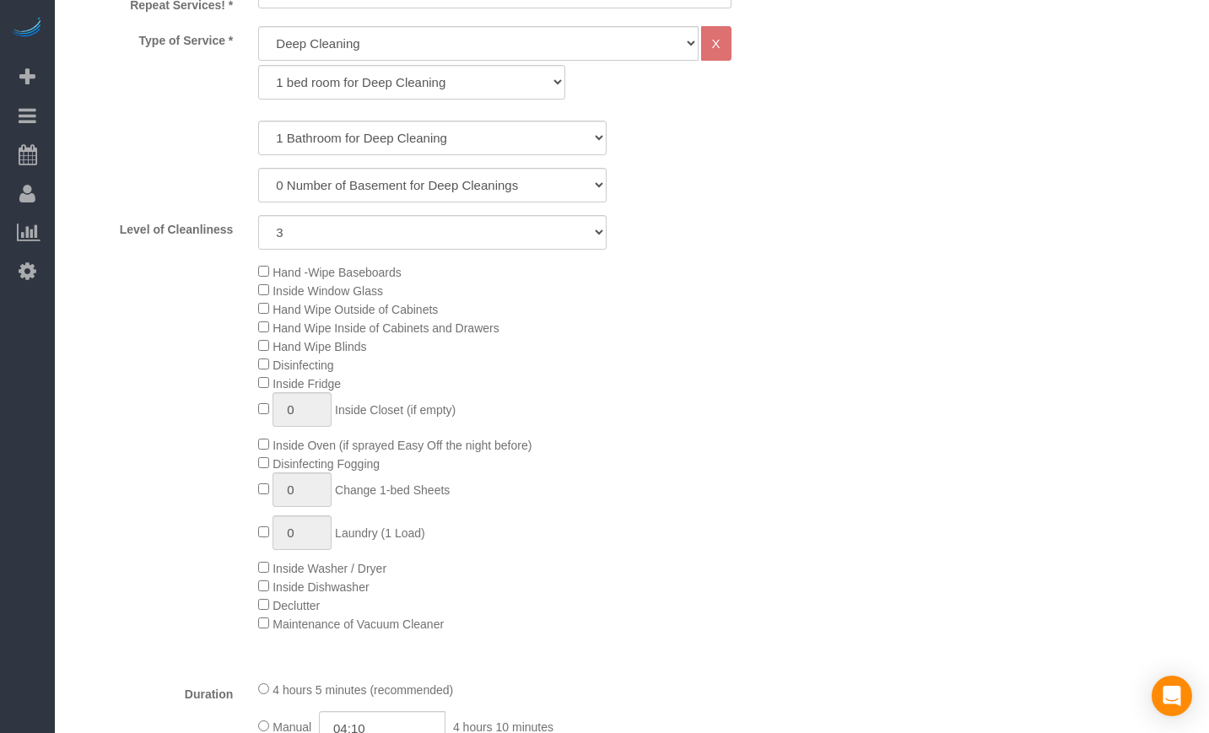
select select "3"
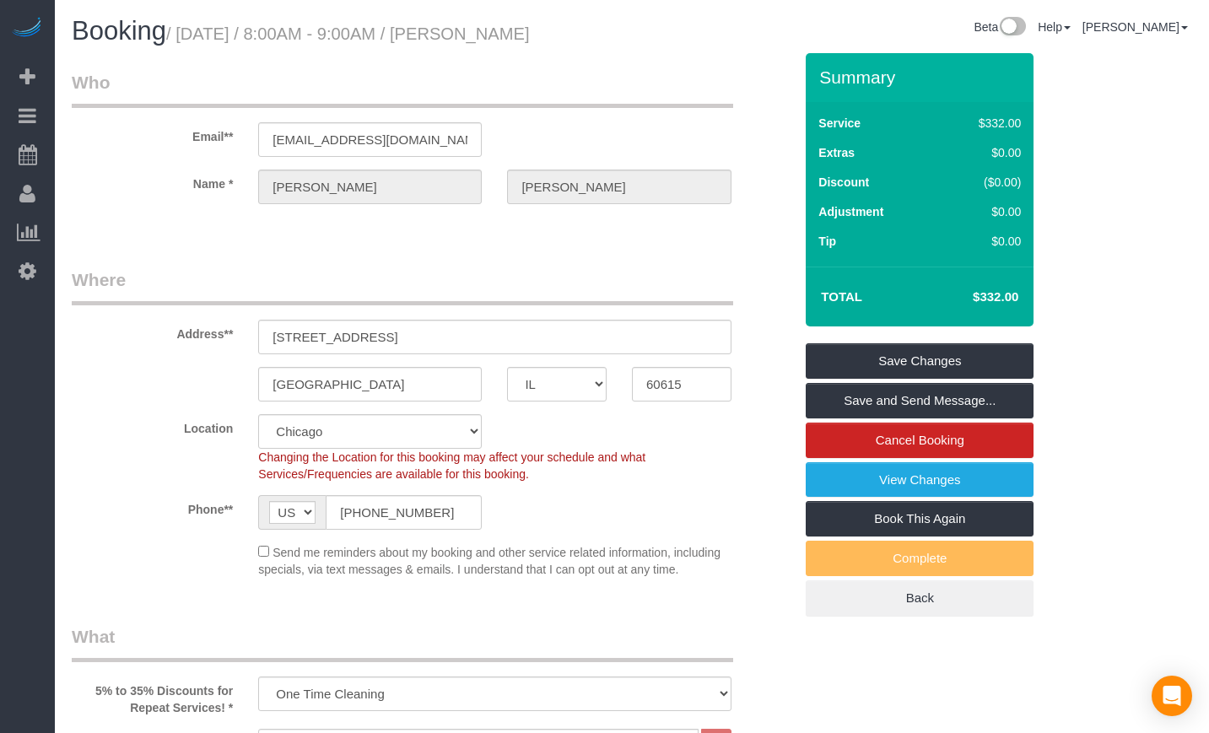
drag, startPoint x: 636, startPoint y: 29, endPoint x: 466, endPoint y: 31, distance: 169.7
click at [466, 31] on div "Booking / [DATE] / 8:00AM - 9:00AM / [PERSON_NAME] Beta Help Help Docs Take a T…" at bounding box center [632, 35] width 1146 height 36
copy div "[PERSON_NAME]"
drag, startPoint x: 660, startPoint y: 46, endPoint x: 482, endPoint y: 39, distance: 178.2
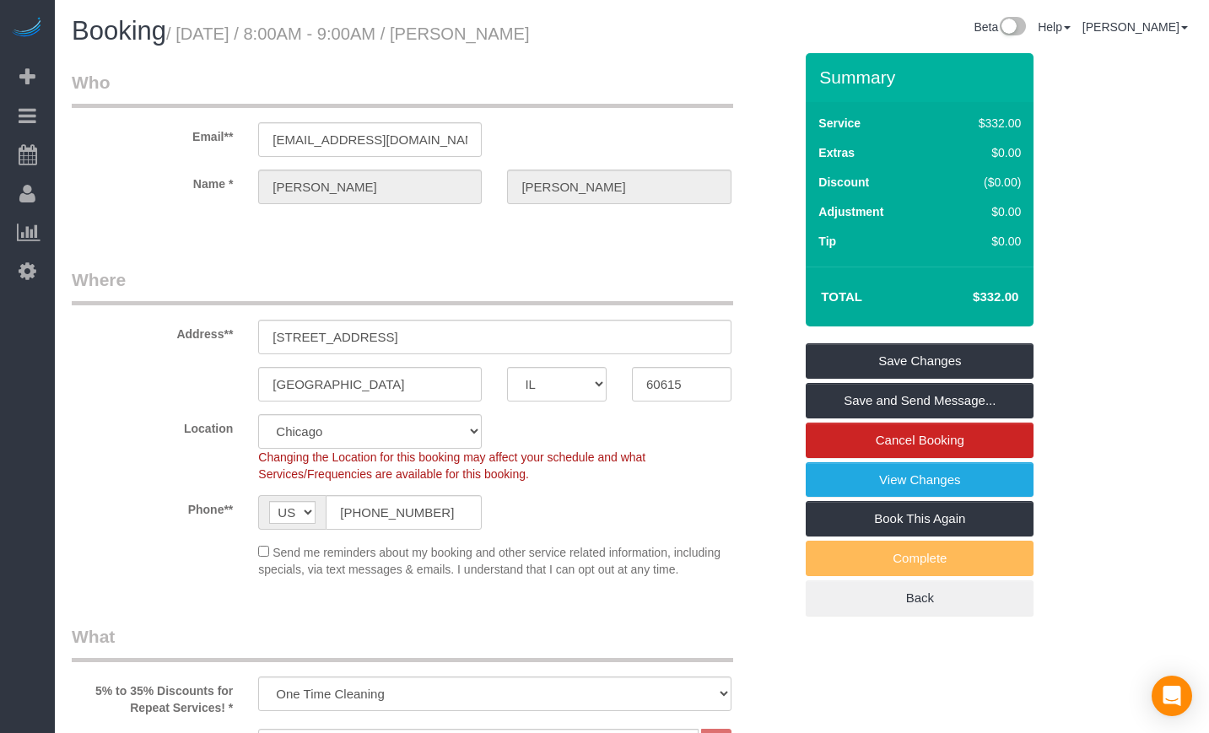
click at [482, 39] on div "Booking / August 22, 2025 / 8:00AM - 9:00AM / Kathryn Hendricks Beta Help Help …" at bounding box center [632, 35] width 1146 height 36
click at [618, 36] on h1 "Booking / August 22, 2025 / 8:00AM - 9:00AM / Kathryn Hendricks" at bounding box center [346, 31] width 548 height 29
drag, startPoint x: 626, startPoint y: 36, endPoint x: 470, endPoint y: 37, distance: 156.1
click at [470, 37] on div "Booking / August 22, 2025 / 8:00AM - 9:00AM / Kathryn Hendricks" at bounding box center [345, 35] width 573 height 36
copy small "Kathryn Hendricks"
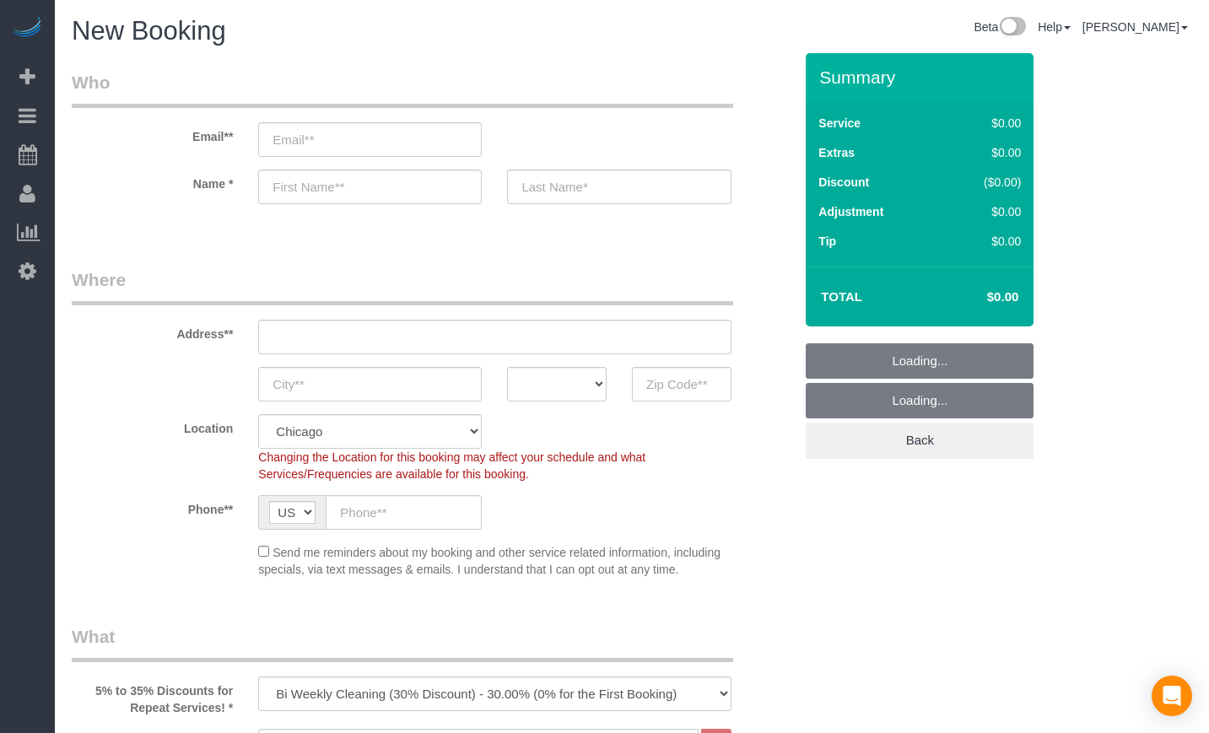
select select "512"
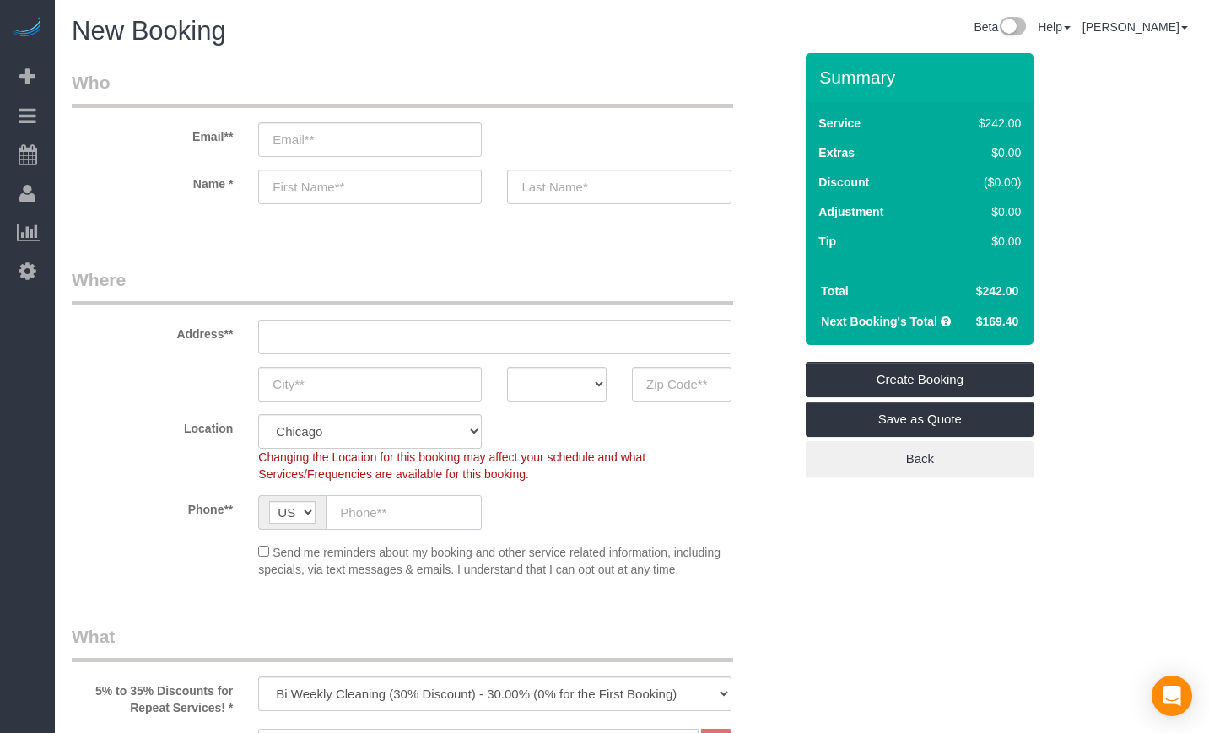
click at [409, 514] on input "text" at bounding box center [404, 512] width 156 height 35
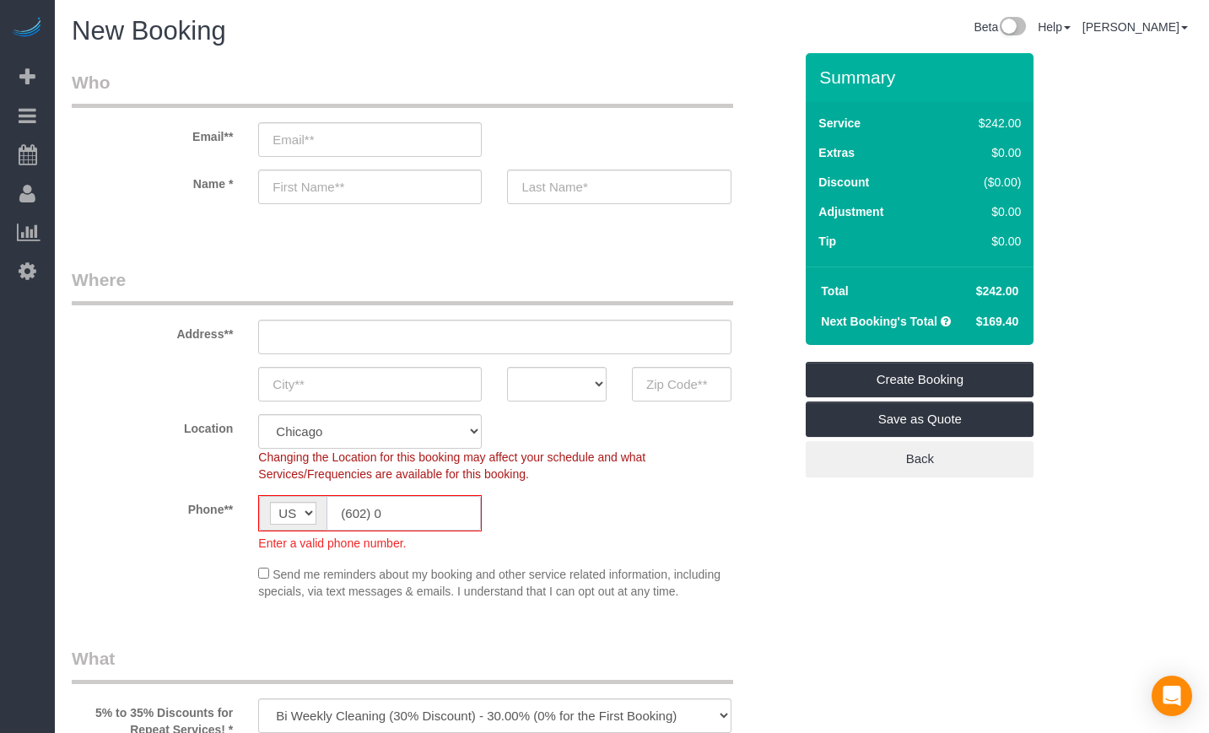
type input "(602) 02"
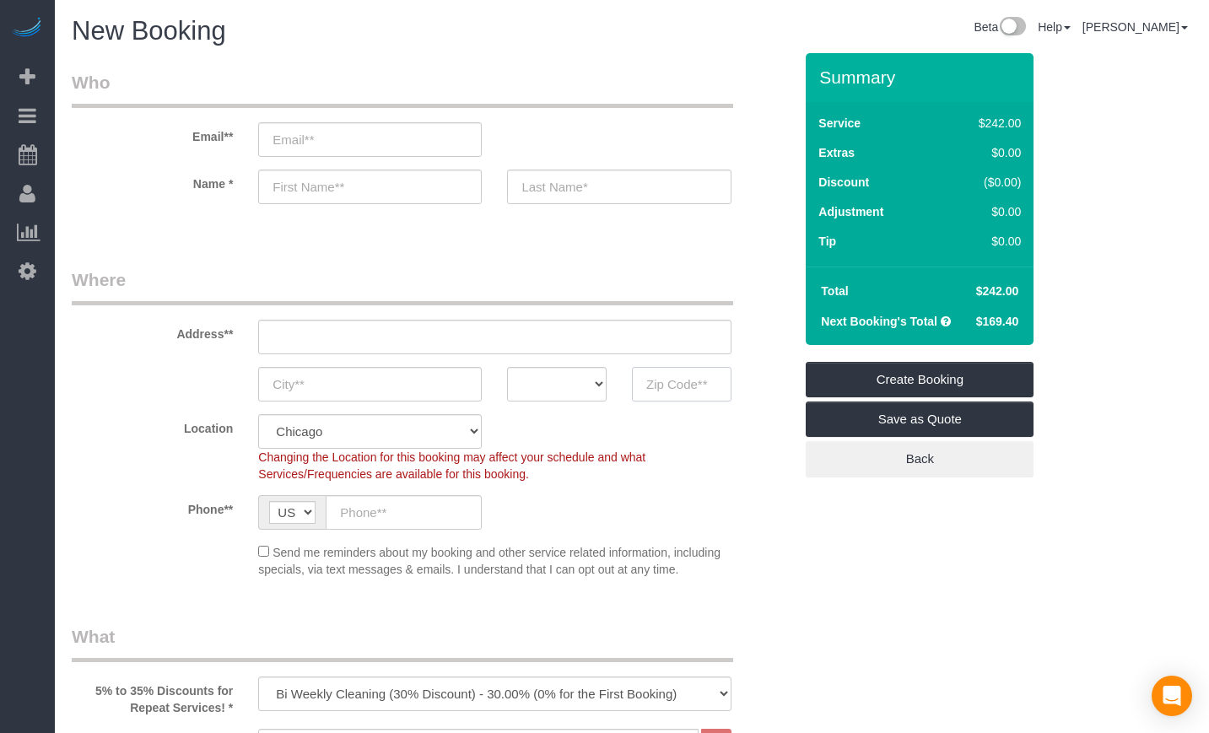
click at [668, 387] on input "text" at bounding box center [682, 384] width 100 height 35
click at [671, 391] on input "text" at bounding box center [682, 384] width 100 height 35
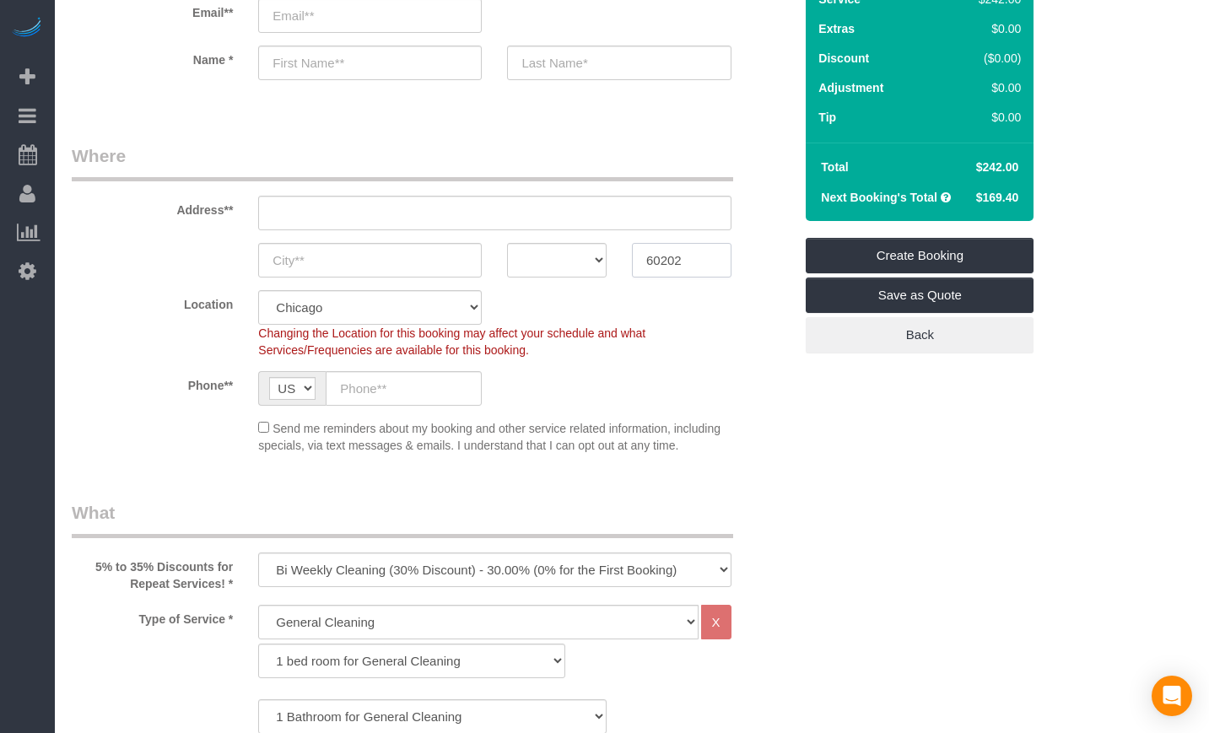
scroll to position [422, 0]
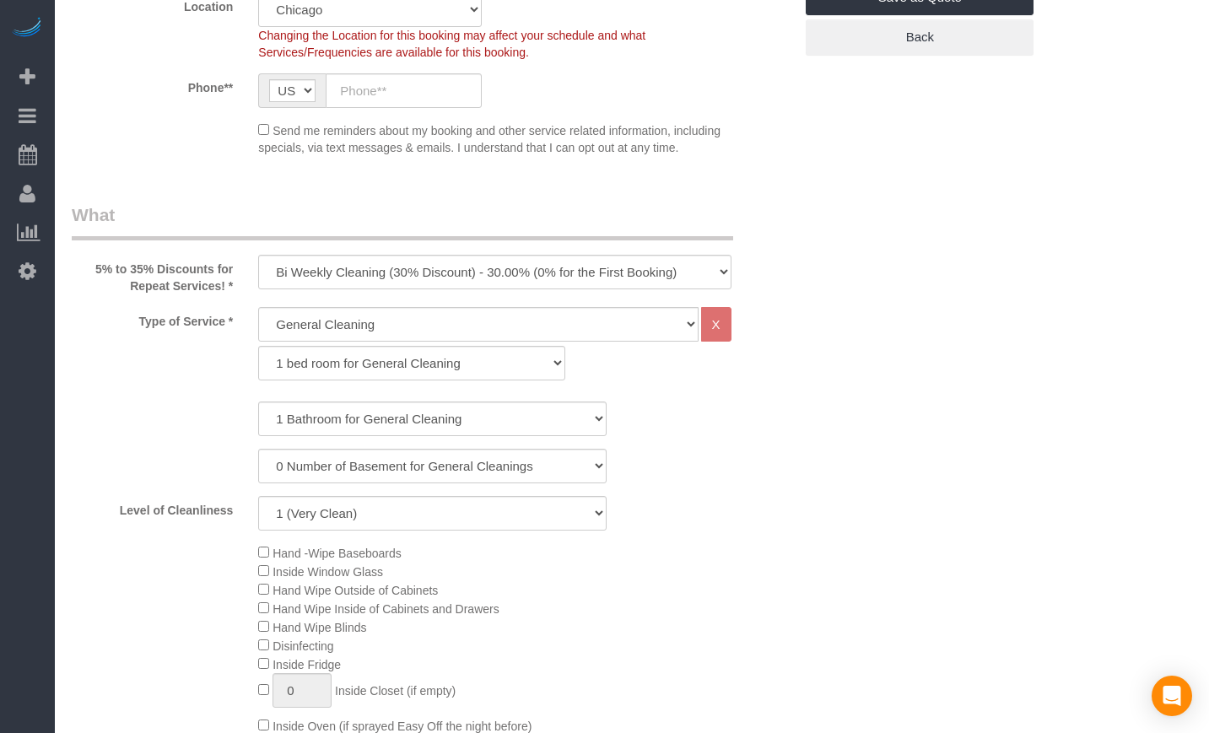
type input "60202"
click at [399, 285] on select "One Time Cleaning Weekly Cleaning (35% Discount) - 35.00% (0% for the First Boo…" at bounding box center [494, 272] width 473 height 35
select select "object:1004"
click at [258, 255] on select "One Time Cleaning Weekly Cleaning (35% Discount) - 35.00% (0% for the First Boo…" at bounding box center [494, 272] width 473 height 35
click at [392, 310] on select "General Cleaning Deep Cleaning Move-in / Move-out Cleaning COUNTS Cleaning" at bounding box center [478, 324] width 440 height 35
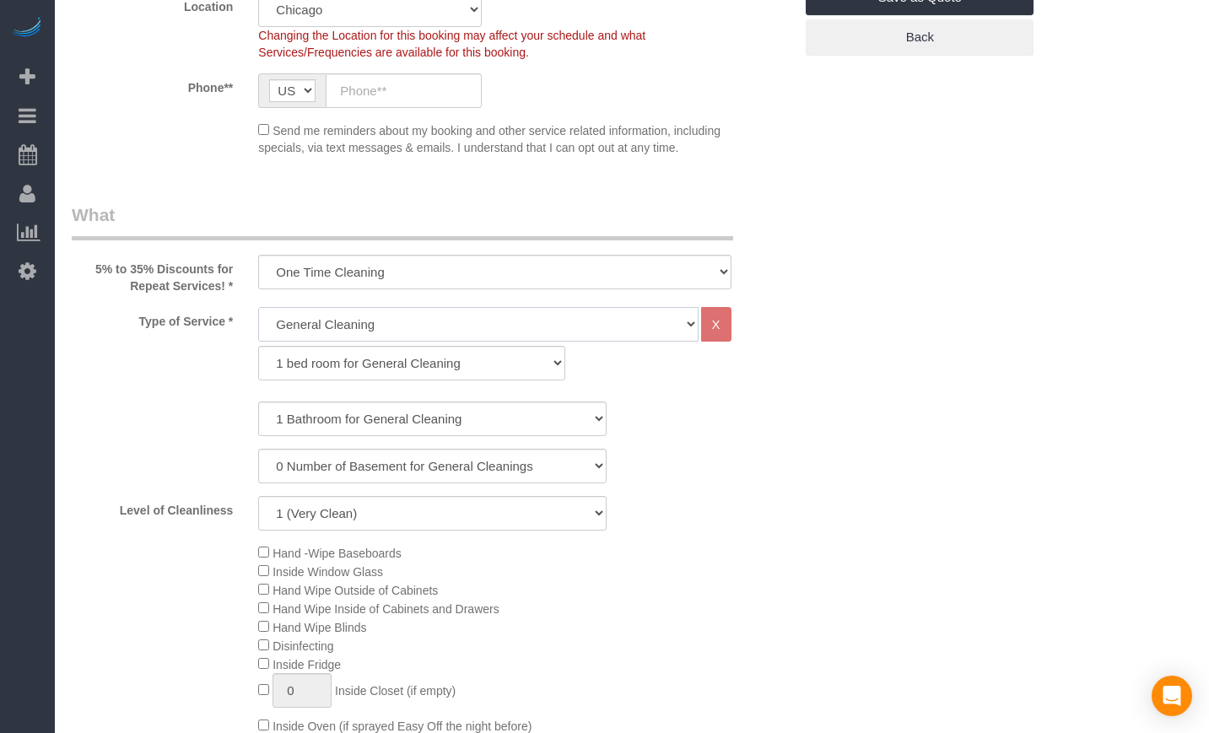
select select "514"
click at [258, 307] on select "General Cleaning Deep Cleaning Move-in / Move-out Cleaning COUNTS Cleaning" at bounding box center [478, 324] width 440 height 35
select select "296"
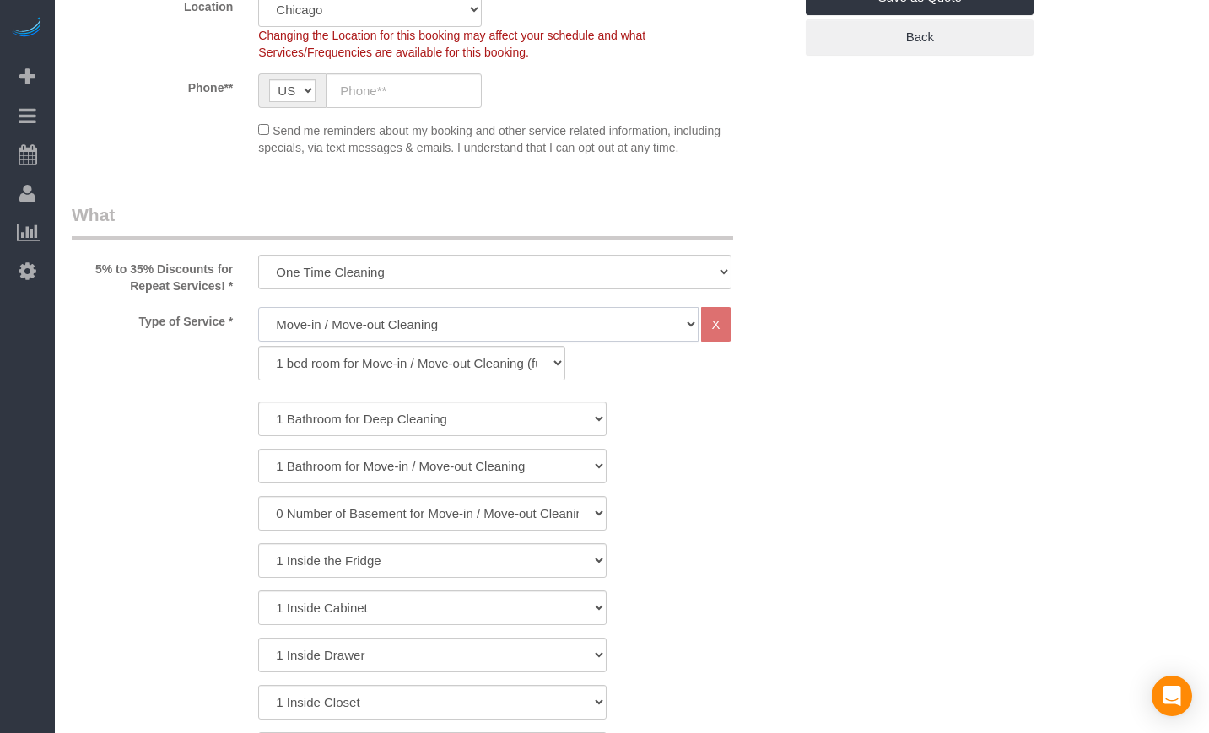
click at [372, 328] on select "General Cleaning Deep Cleaning Move-in / Move-out Cleaning COUNTS Cleaning" at bounding box center [478, 324] width 440 height 35
click at [356, 370] on select "1 bed room for Move-in / Move-out Cleaning (full scale) 2 bed room for Move-in …" at bounding box center [411, 363] width 306 height 35
click at [705, 466] on div "1 Bathroom for Move-in / Move-out Cleaning 2 Bathroom for Move-in / Move-out Cl…" at bounding box center [432, 466] width 747 height 35
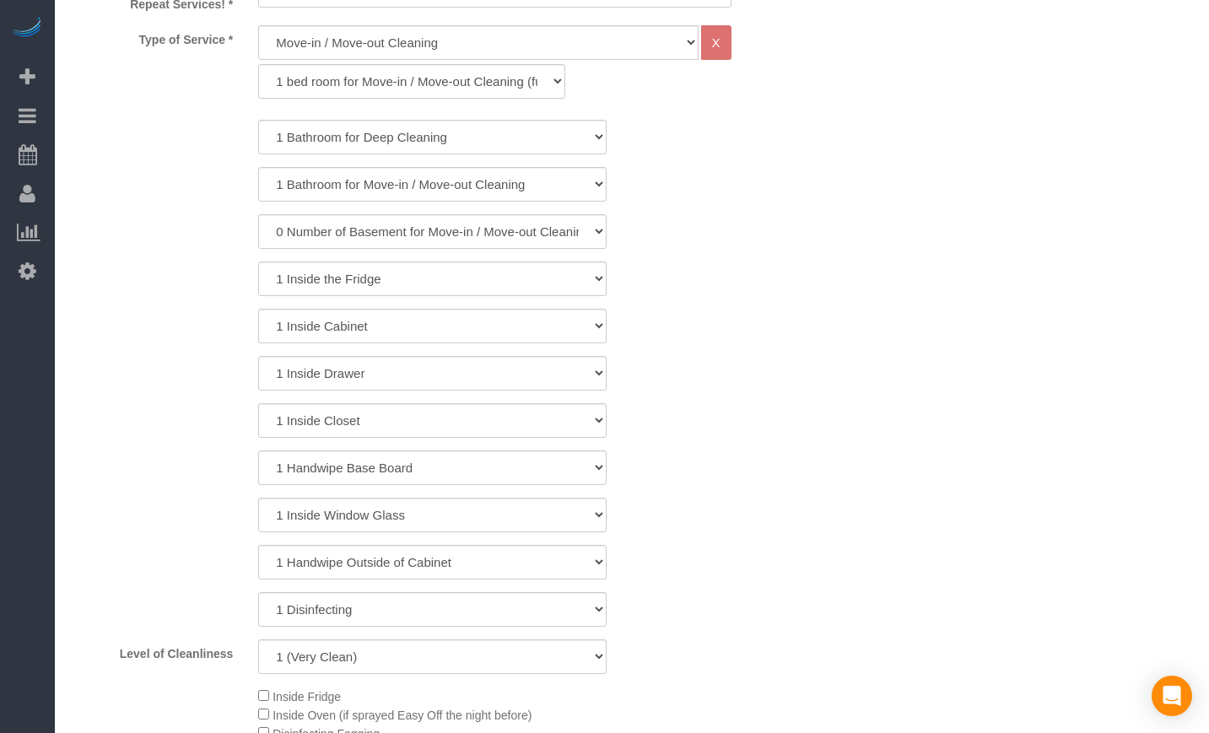
scroll to position [703, 0]
click at [348, 48] on select "General Cleaning Deep Cleaning Move-in / Move-out Cleaning COUNTS Cleaning" at bounding box center [478, 43] width 440 height 35
select select "512"
click at [258, 26] on select "General Cleaning Deep Cleaning Move-in / Move-out Cleaning COUNTS Cleaning" at bounding box center [478, 43] width 440 height 35
select select "286"
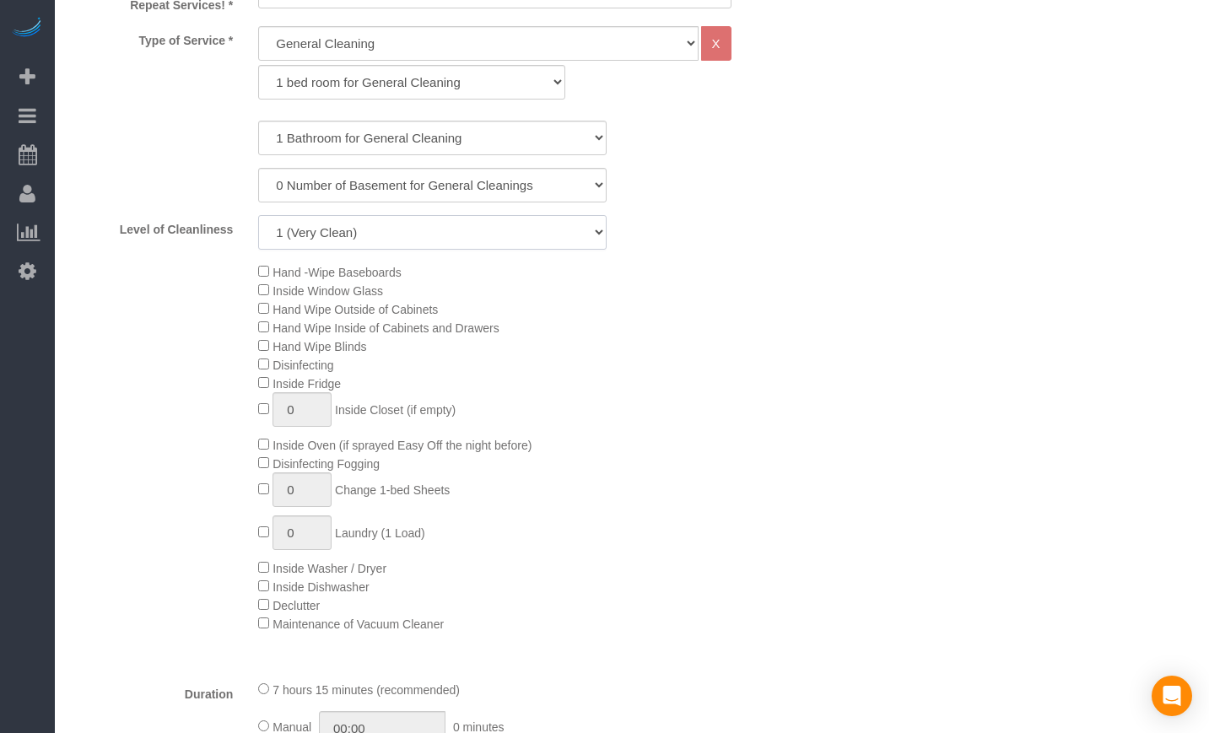
click at [364, 224] on select "1 (Very Clean) 2 3 4 5 (Average Condition) 6 7 8 9 10 (Extremely Dirty)" at bounding box center [432, 232] width 349 height 35
click at [619, 241] on div "1 (Very Clean) 2 3 4 5 (Average Condition) 6 7 8 9 10 (Extremely Dirty)" at bounding box center [433, 232] width 374 height 35
click at [588, 234] on select "1 (Very Clean) 2 3 4 5 (Average Condition) 6 7 8 9 10 (Extremely Dirty)" at bounding box center [432, 232] width 349 height 35
select select "7"
click at [258, 215] on select "1 (Very Clean) 2 3 4 5 (Average Condition) 6 7 8 9 10 (Extremely Dirty)" at bounding box center [432, 232] width 349 height 35
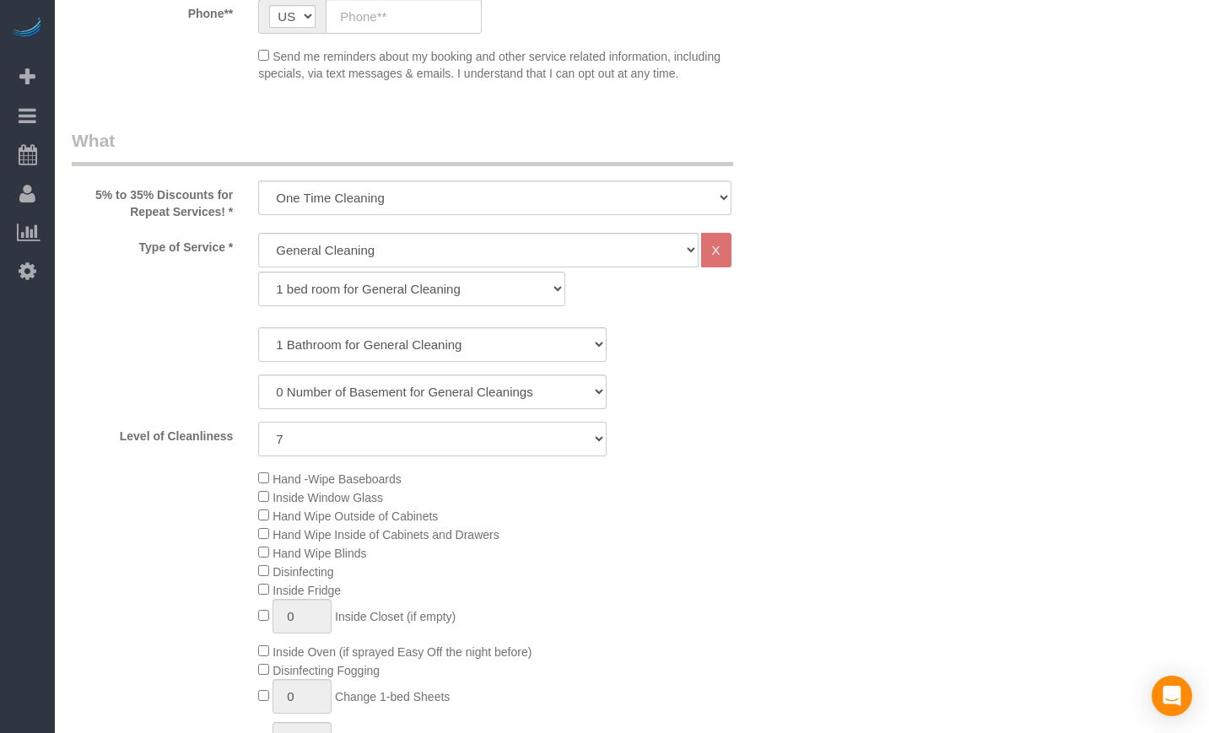
scroll to position [422, 0]
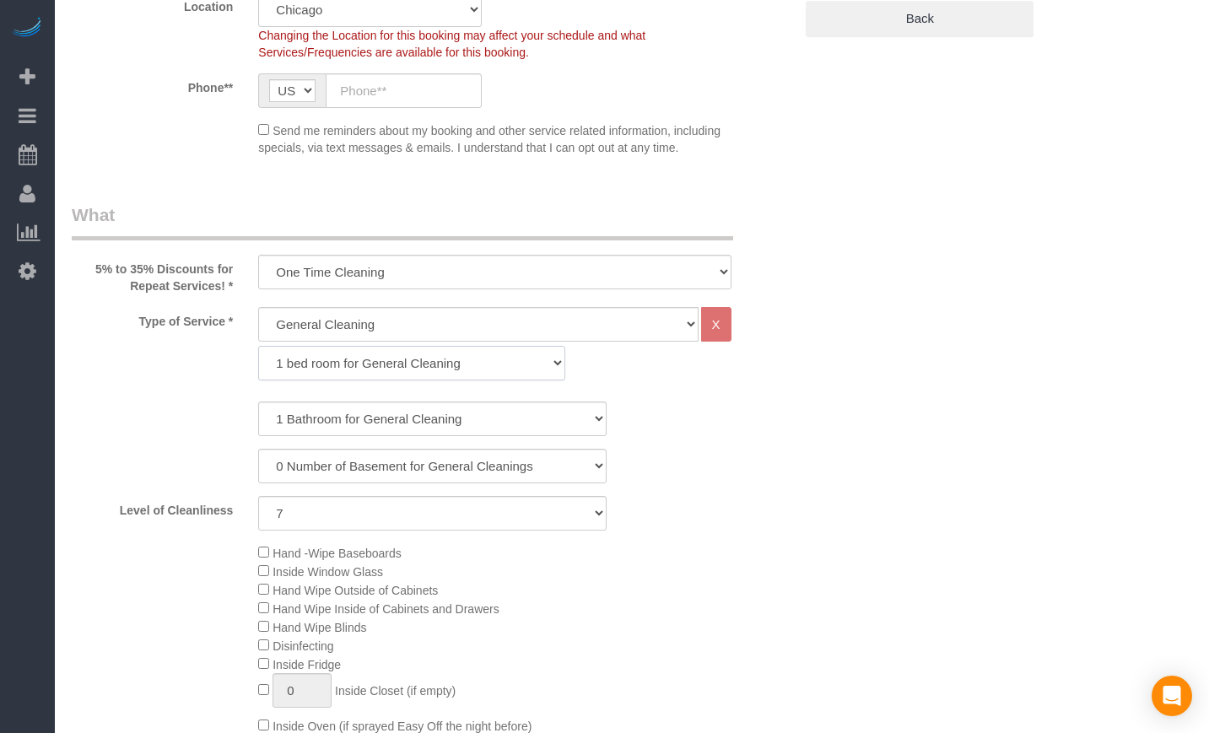
click at [387, 373] on select "1 bed room for General Cleaning 2 bed room for General Cleaning 3 bed room for …" at bounding box center [411, 363] width 306 height 35
click at [398, 323] on select "General Cleaning Deep Cleaning Move-in / Move-out Cleaning COUNTS Cleaning" at bounding box center [478, 324] width 440 height 35
select select "514"
click at [258, 307] on select "General Cleaning Deep Cleaning Move-in / Move-out Cleaning COUNTS Cleaning" at bounding box center [478, 324] width 440 height 35
select select "296"
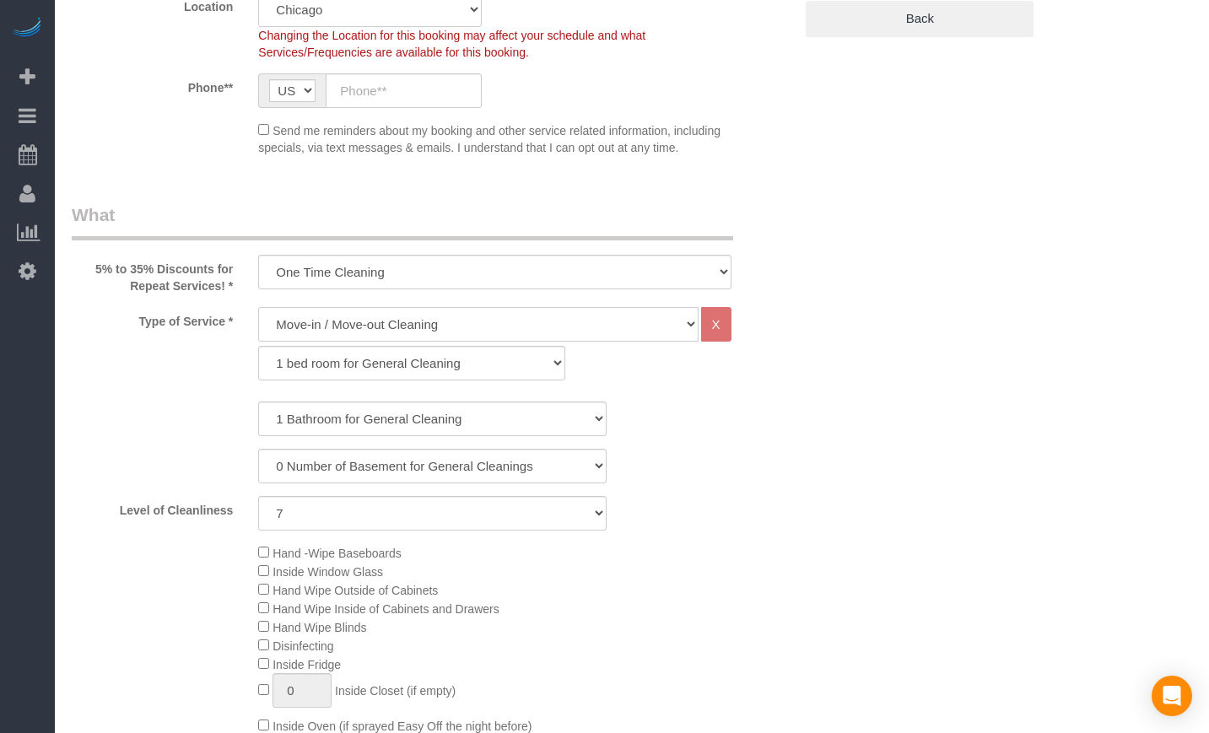
select select "7"
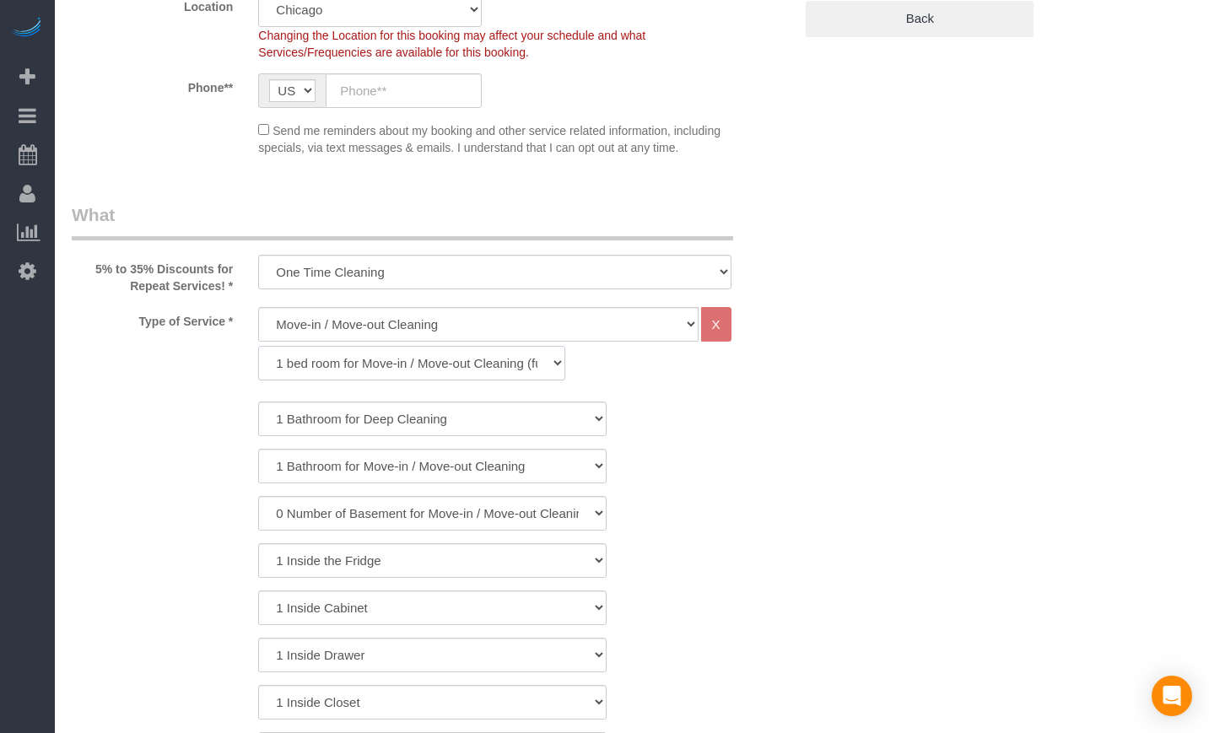
click at [390, 362] on select "1 bed room for Move-in / Move-out Cleaning (full scale) 2 bed room for Move-in …" at bounding box center [411, 363] width 306 height 35
click at [453, 366] on select "1 bed room for Move-in / Move-out Cleaning (full scale) 2 bed room for Move-in …" at bounding box center [411, 363] width 306 height 35
select select "297"
click at [258, 346] on select "1 bed room for Move-in / Move-out Cleaning (full scale) 2 bed room for Move-in …" at bounding box center [411, 363] width 306 height 35
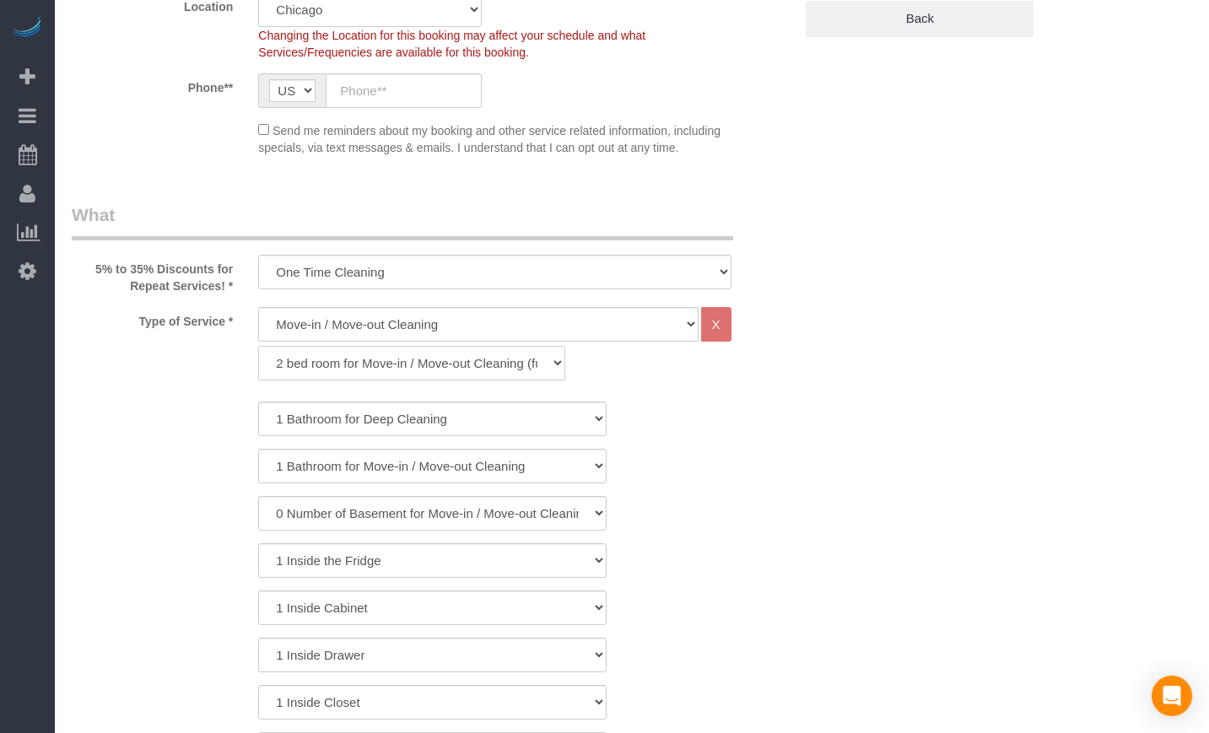
select select "7"
click at [383, 413] on select "1 Bathroom for Move-in / Move-out Cleaning 2 Bathroom for Move-in / Move-out Cl…" at bounding box center [432, 419] width 349 height 35
click at [510, 411] on select "1 Bathroom for Move-in / Move-out Cleaning 2 Bathroom for Move-in / Move-out Cl…" at bounding box center [432, 419] width 349 height 35
select select "2"
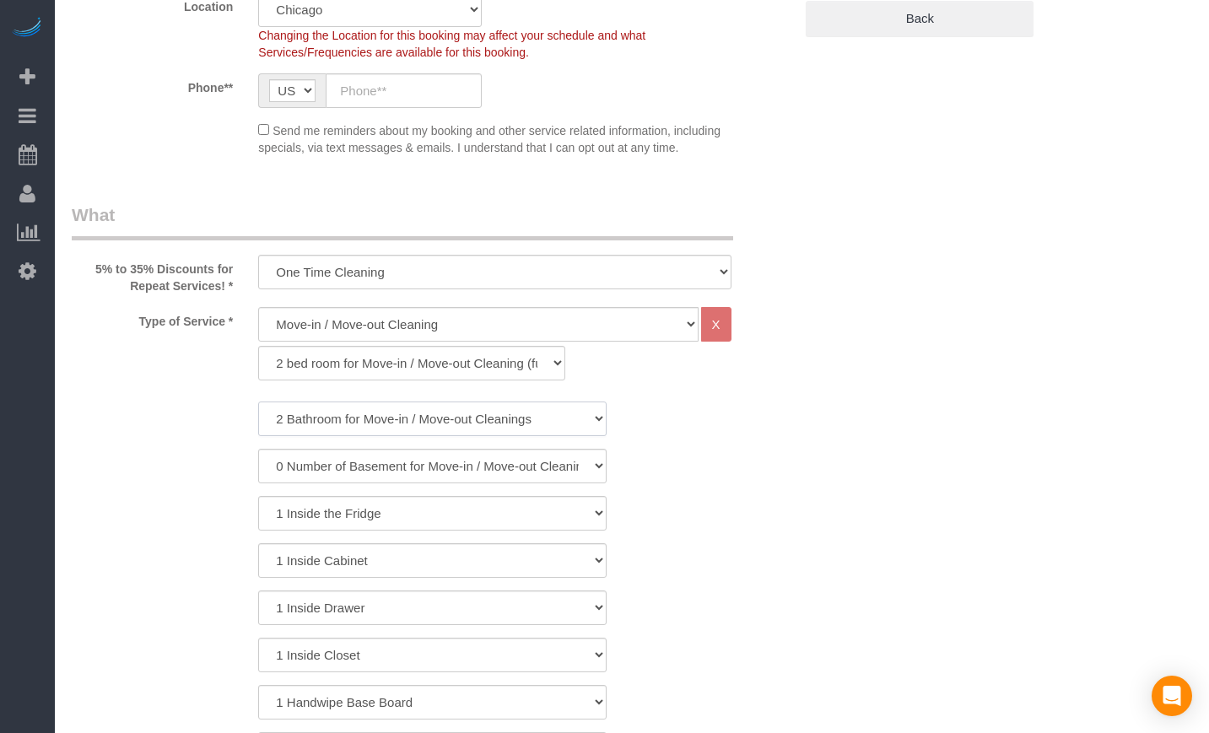
click at [258, 402] on select "1 Bathroom for Move-in / Move-out Cleaning 2 Bathroom for Move-in / Move-out Cl…" at bounding box center [432, 419] width 349 height 35
click at [517, 468] on select "0 Number of Basement for Move-in / Move-out Cleanings 1 Number of Basement for …" at bounding box center [432, 466] width 349 height 35
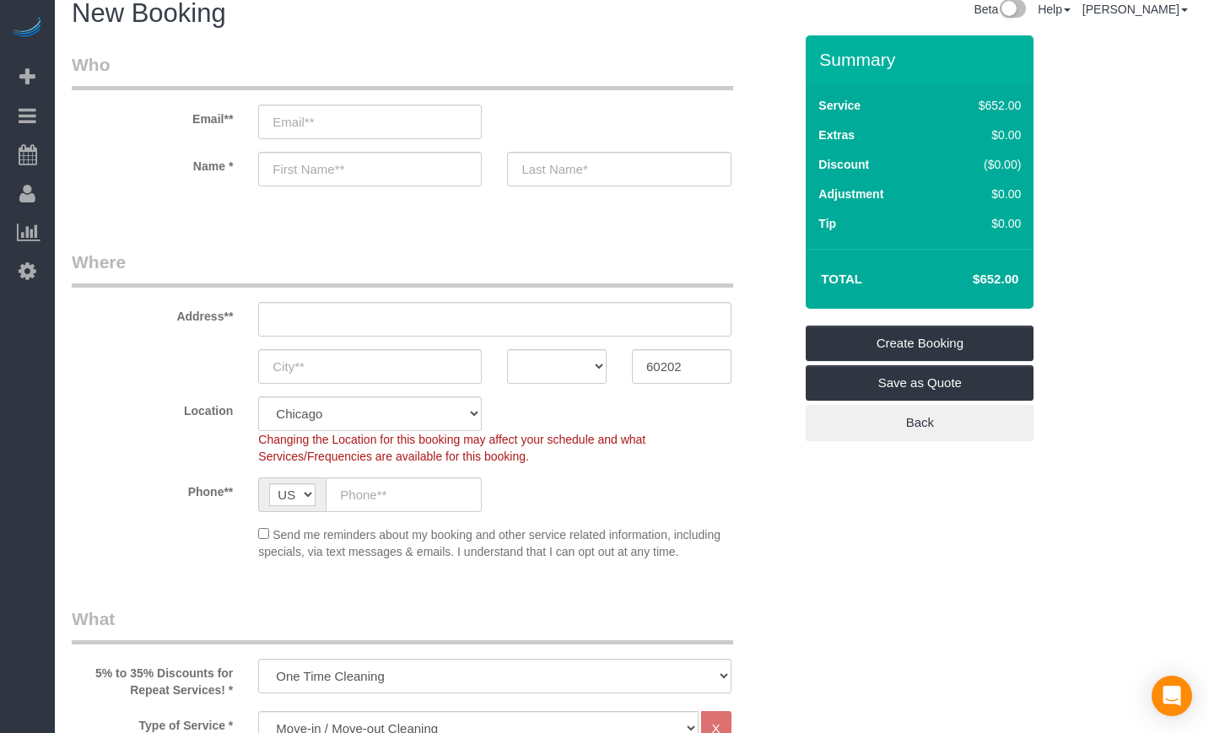
scroll to position [0, 0]
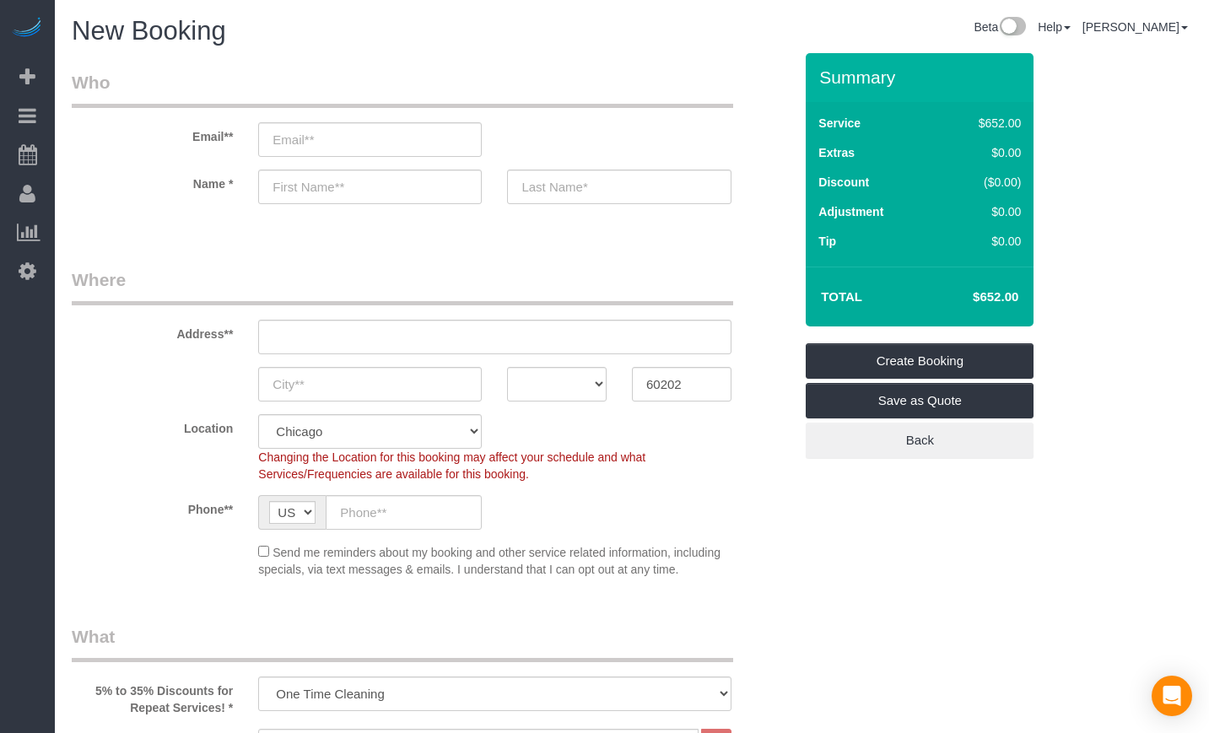
drag, startPoint x: 971, startPoint y: 296, endPoint x: 1030, endPoint y: 295, distance: 58.3
click at [1030, 295] on div "Total $652.00" at bounding box center [920, 297] width 228 height 60
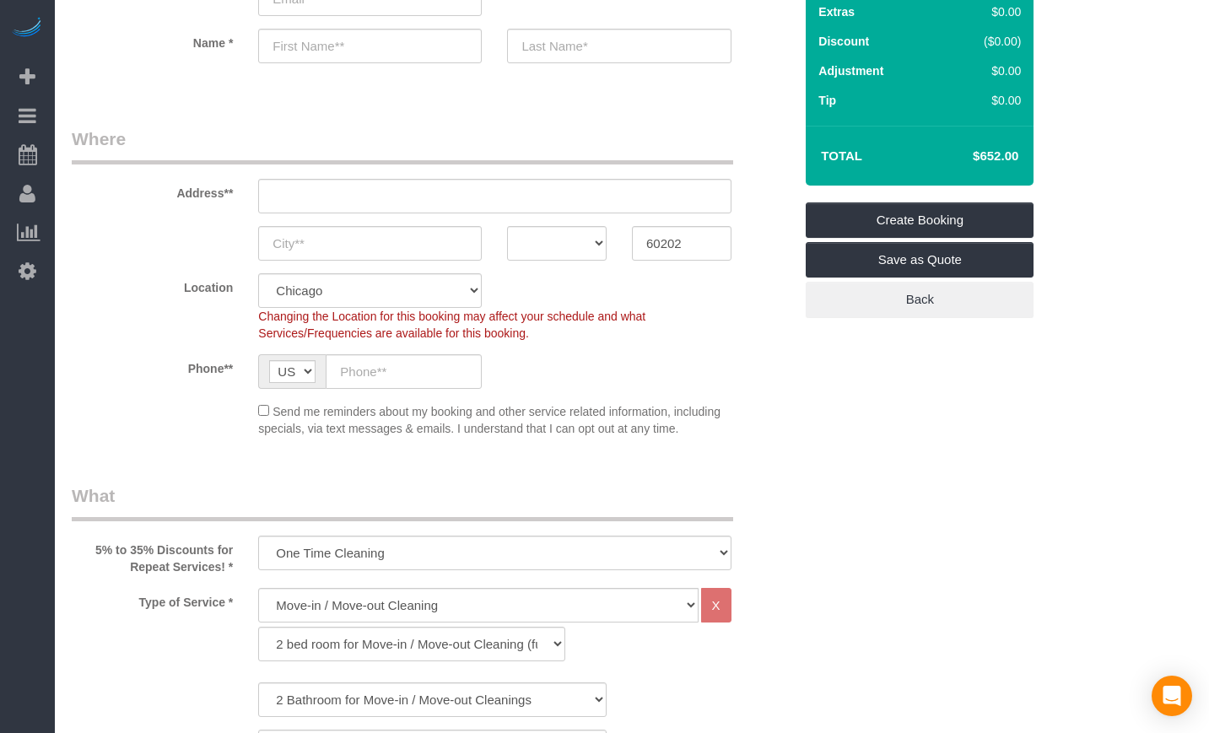
scroll to position [703, 0]
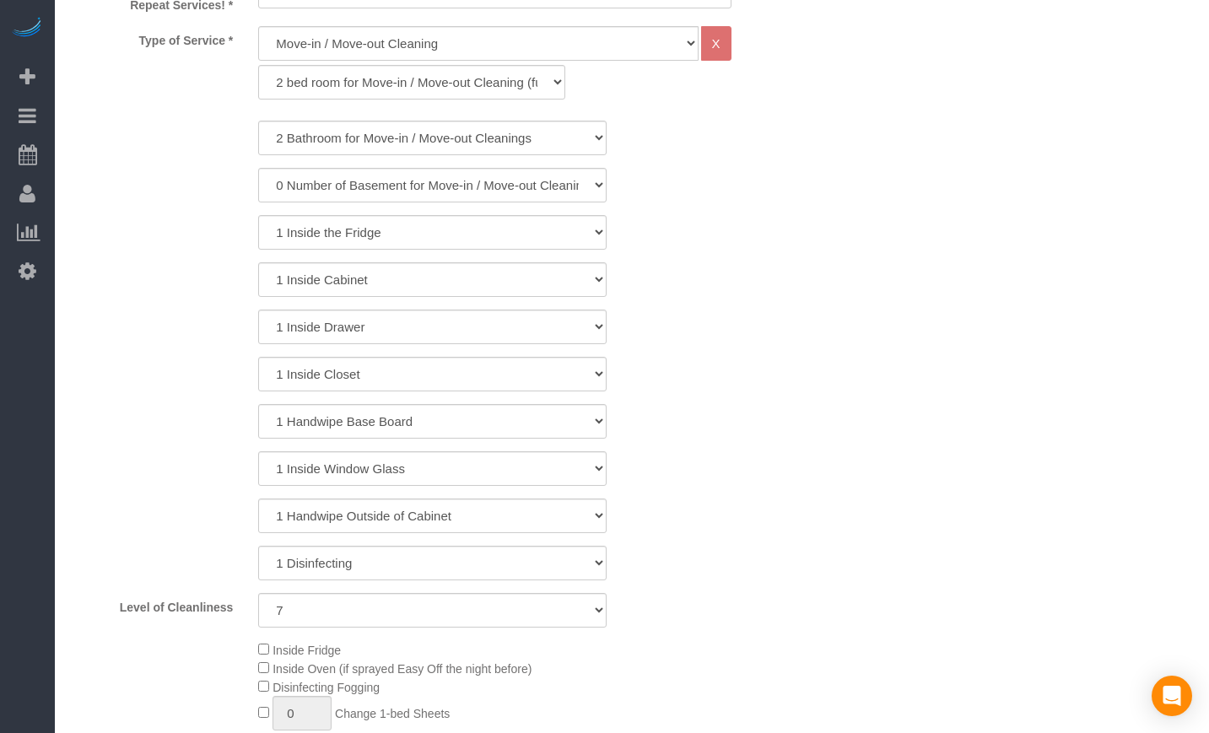
drag, startPoint x: 163, startPoint y: 243, endPoint x: 752, endPoint y: 597, distance: 687.1
drag, startPoint x: 701, startPoint y: 556, endPoint x: 460, endPoint y: 499, distance: 247.3
click at [571, 547] on div "1 Disinfecting" at bounding box center [432, 563] width 747 height 35
drag, startPoint x: 241, startPoint y: 224, endPoint x: 701, endPoint y: 544, distance: 559.6
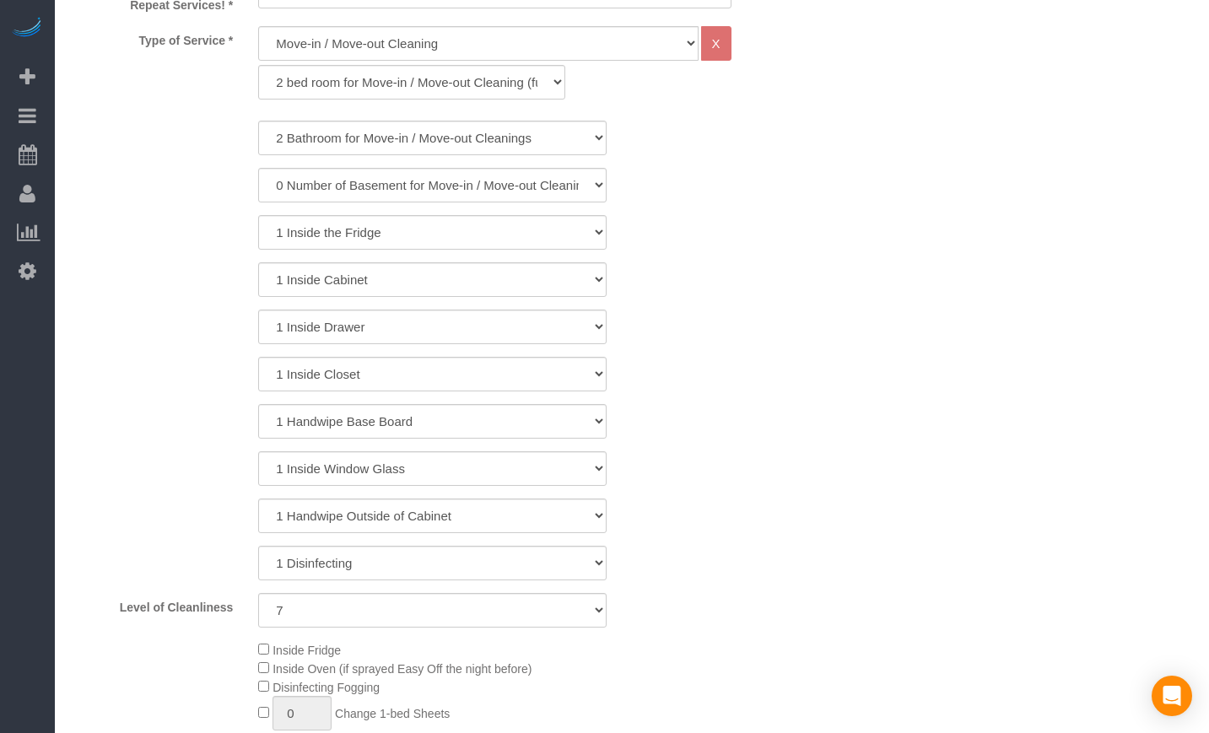
click at [701, 544] on div "1 Bathroom for Move-in / Move-out Cleaning 2 Bathroom for Move-in / Move-out Cl…" at bounding box center [433, 374] width 722 height 507
click at [678, 555] on div "1 Disinfecting" at bounding box center [432, 563] width 747 height 35
drag, startPoint x: 653, startPoint y: 571, endPoint x: 235, endPoint y: 223, distance: 543.5
click at [235, 223] on div "1 Bathroom for Move-in / Move-out Cleaning 2 Bathroom for Move-in / Move-out Cl…" at bounding box center [433, 374] width 722 height 507
drag, startPoint x: 235, startPoint y: 221, endPoint x: 668, endPoint y: 562, distance: 551.1
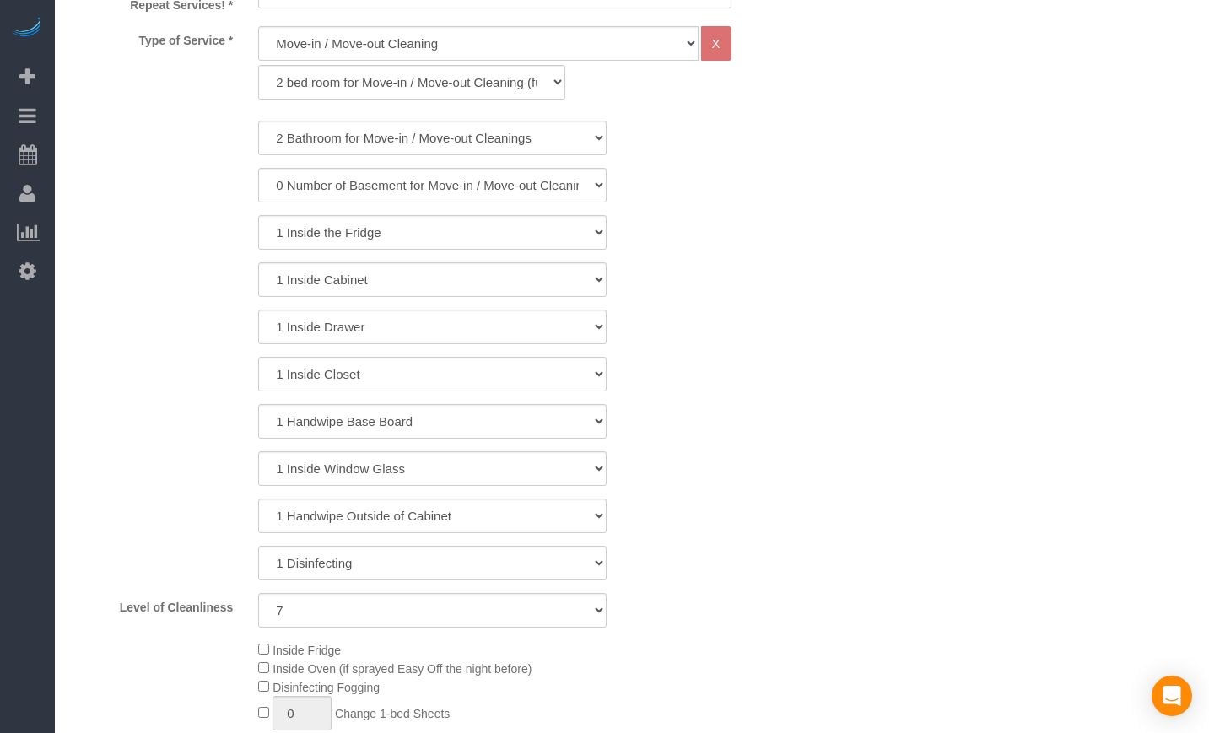
click at [668, 559] on div "1 Bathroom for Move-in / Move-out Cleaning 2 Bathroom for Move-in / Move-out Cl…" at bounding box center [433, 374] width 722 height 507
click at [697, 341] on div "1 Inside Drawer" at bounding box center [432, 327] width 747 height 35
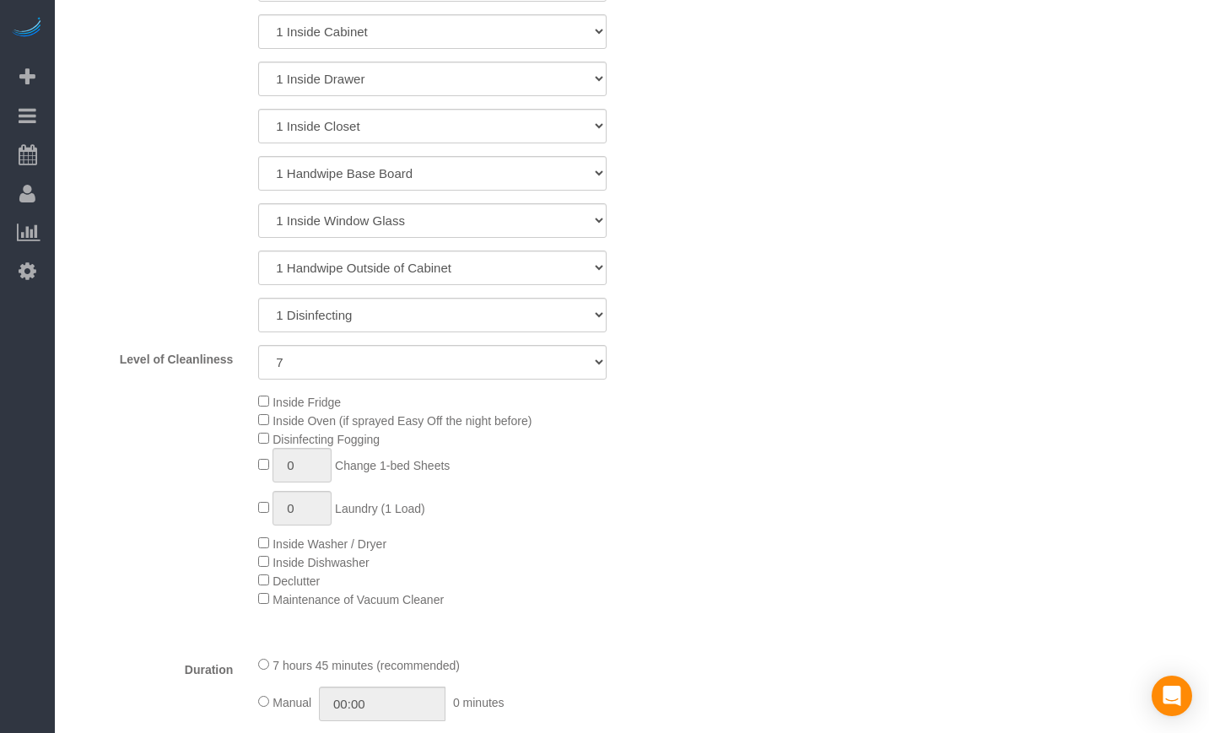
scroll to position [985, 0]
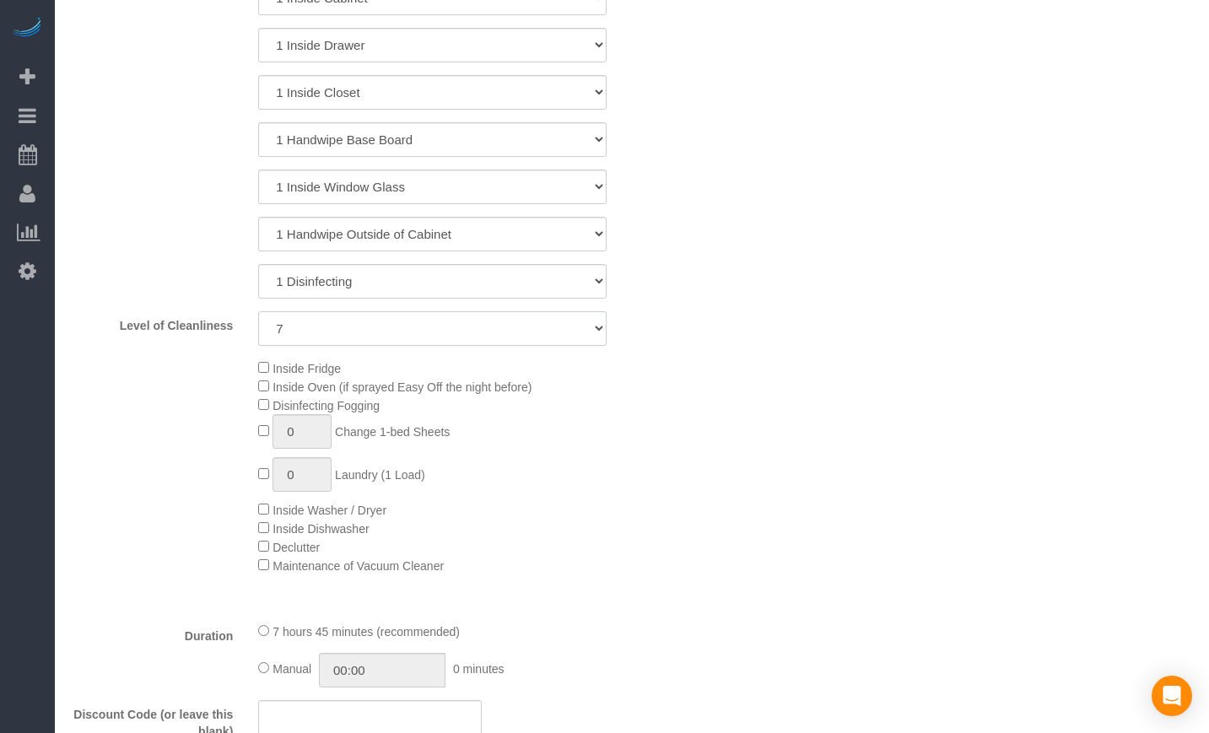
click at [422, 327] on select "1 (Very Clean) 2 3 4 5 (Average Condition) 6 7 8 9 10 (Extremely Dirty)" at bounding box center [432, 328] width 349 height 35
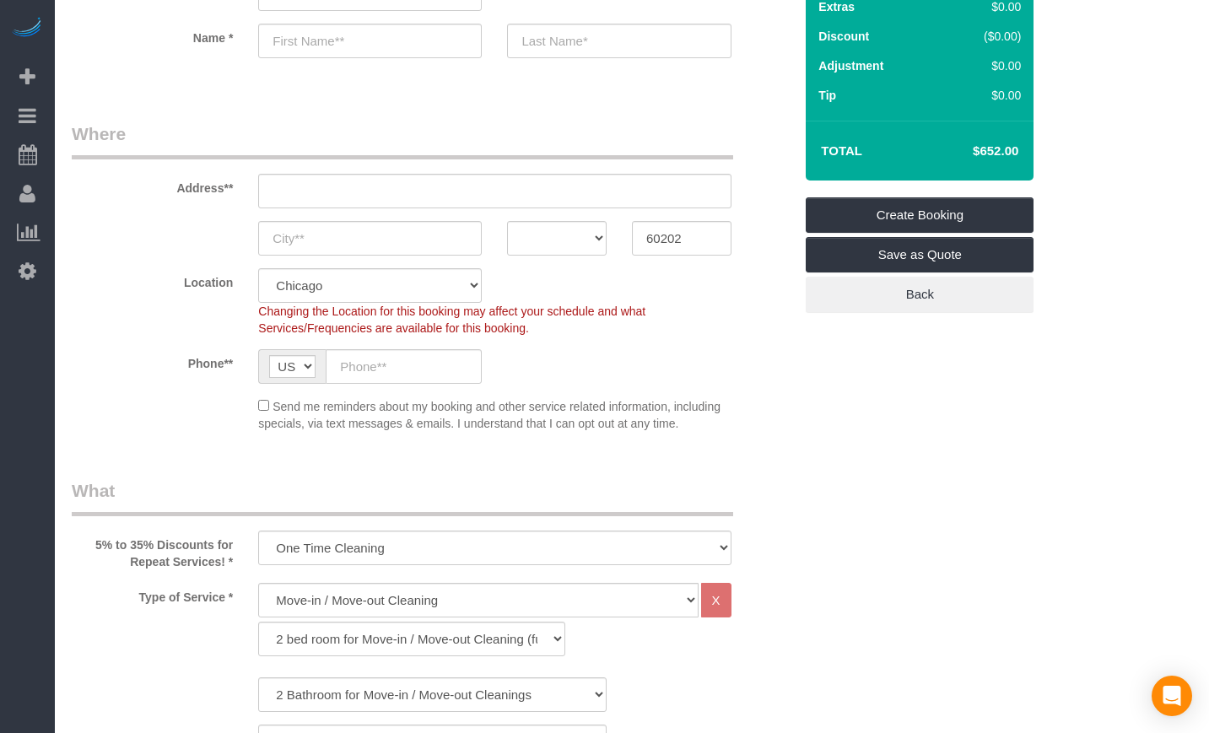
scroll to position [141, 0]
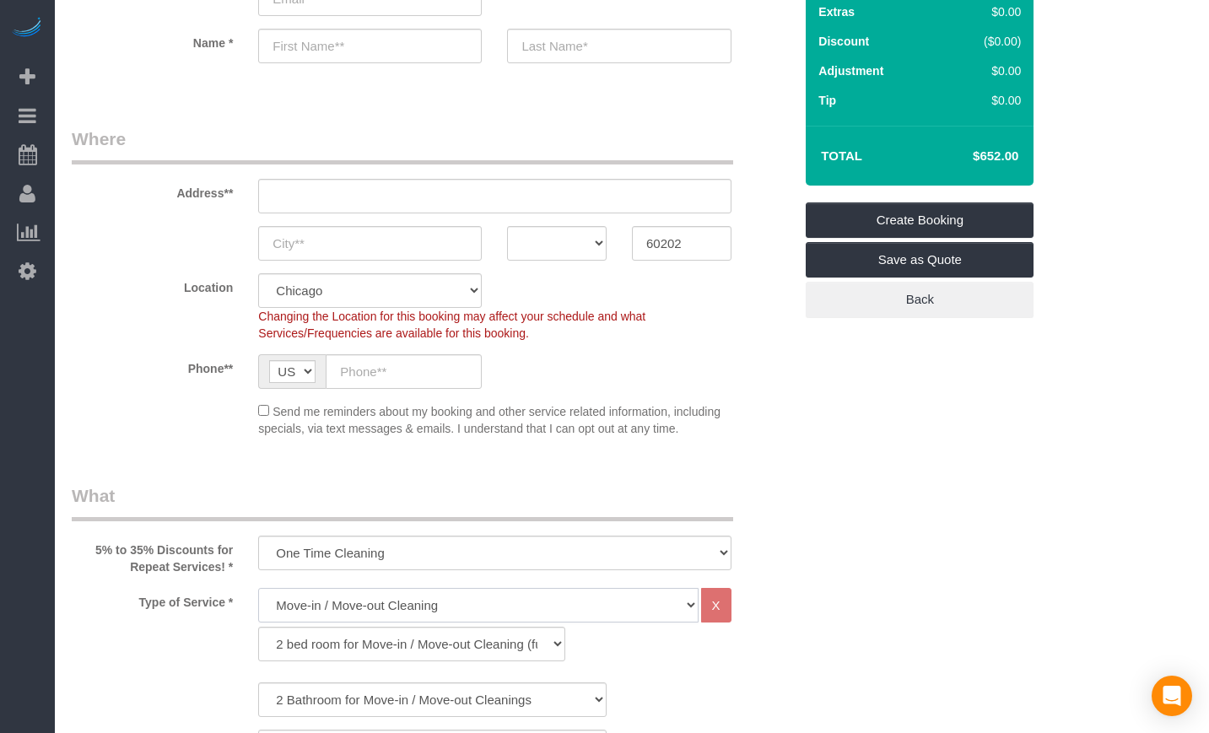
click at [607, 605] on select "General Cleaning Deep Cleaning Move-in / Move-out Cleaning COUNTS Cleaning" at bounding box center [478, 605] width 440 height 35
click at [479, 646] on select "1 bed room for Move-in / Move-out Cleaning (full scale) 2 bed room for Move-in …" at bounding box center [411, 644] width 306 height 35
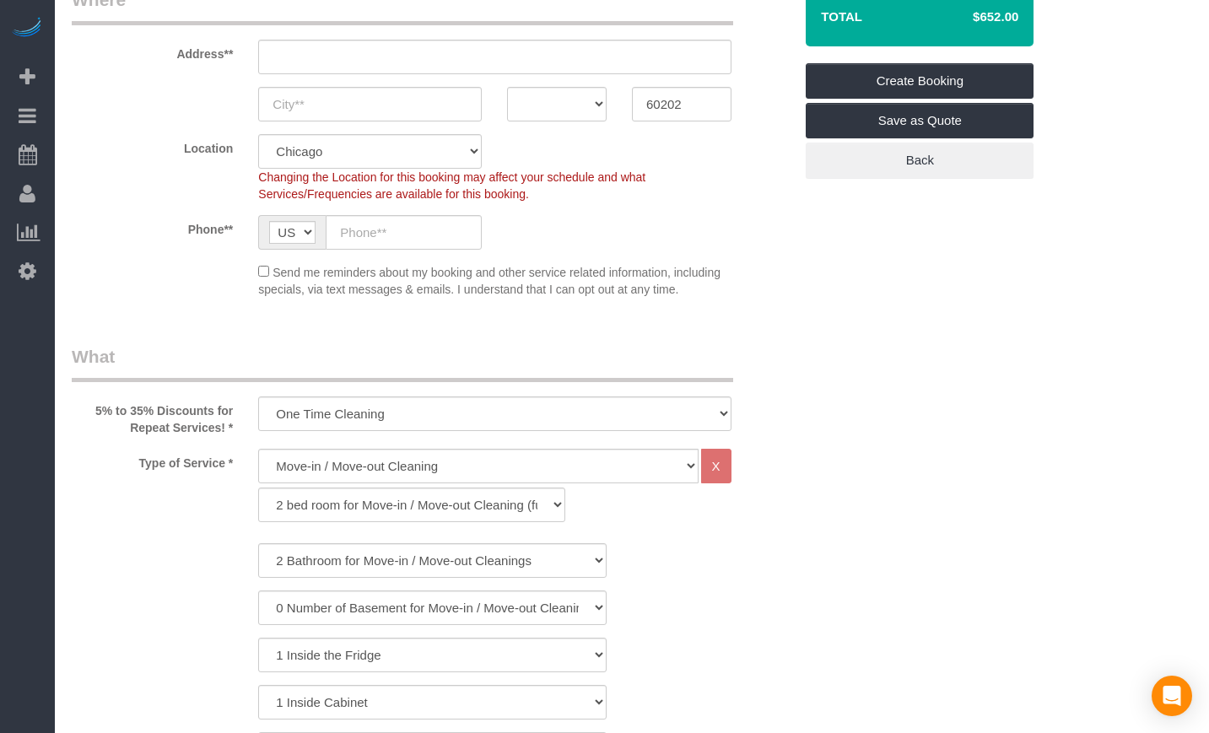
scroll to position [281, 0]
click at [467, 514] on select "1 bed room for Move-in / Move-out Cleaning (full scale) 2 bed room for Move-in …" at bounding box center [411, 504] width 306 height 35
select select "319"
click at [258, 487] on select "1 bed room for Move-in / Move-out Cleaning (full scale) 2 bed room for Move-in …" at bounding box center [411, 504] width 306 height 35
select select "7"
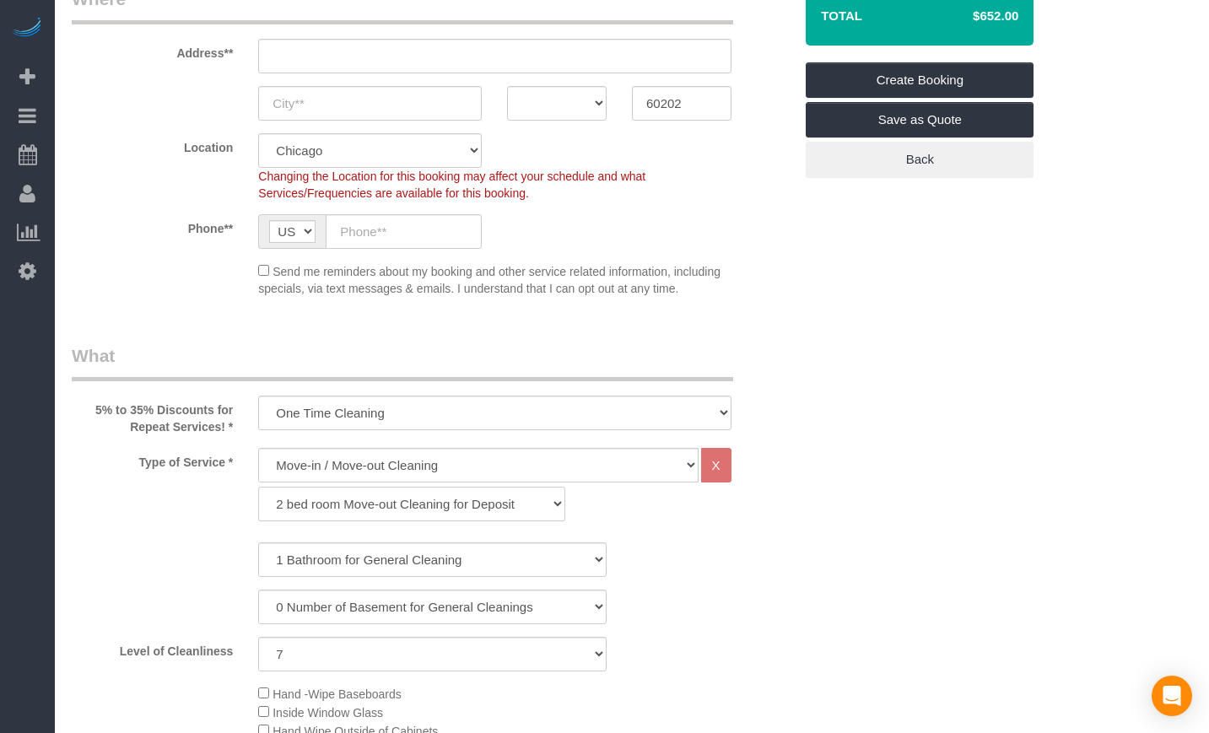
click at [446, 502] on select "1 bed room for Move-in / Move-out Cleaning (full scale) 2 bed room for Move-in …" at bounding box center [411, 504] width 306 height 35
click at [258, 487] on select "1 bed room for Move-in / Move-out Cleaning (full scale) 2 bed room for Move-in …" at bounding box center [411, 504] width 306 height 35
click at [404, 607] on select "0 Number of Basement for General Cleanings 1 Number of Basement for General Cle…" at bounding box center [432, 607] width 349 height 35
click at [395, 556] on select "1 Bathroom for General Cleaning 2 Bathroom for General Cleanings 3 Bathroom for…" at bounding box center [432, 560] width 349 height 35
select select "2"
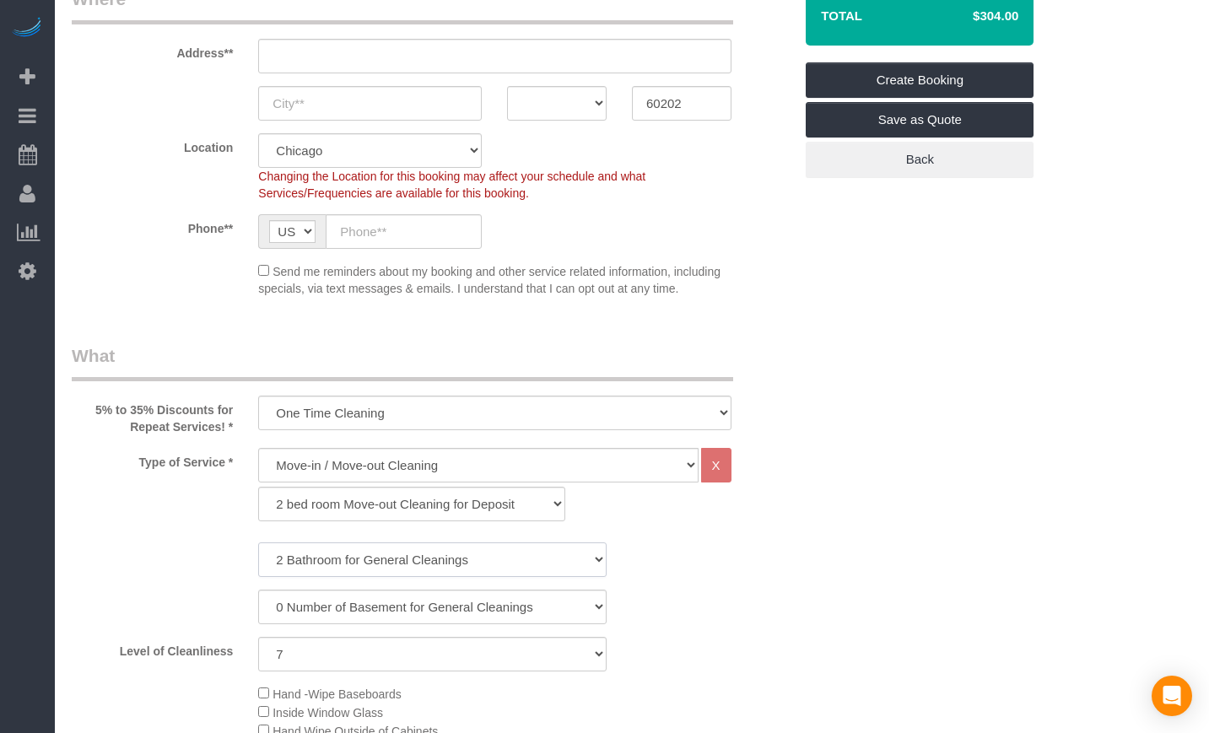
click at [258, 543] on select "1 Bathroom for General Cleaning 2 Bathroom for General Cleanings 3 Bathroom for…" at bounding box center [432, 560] width 349 height 35
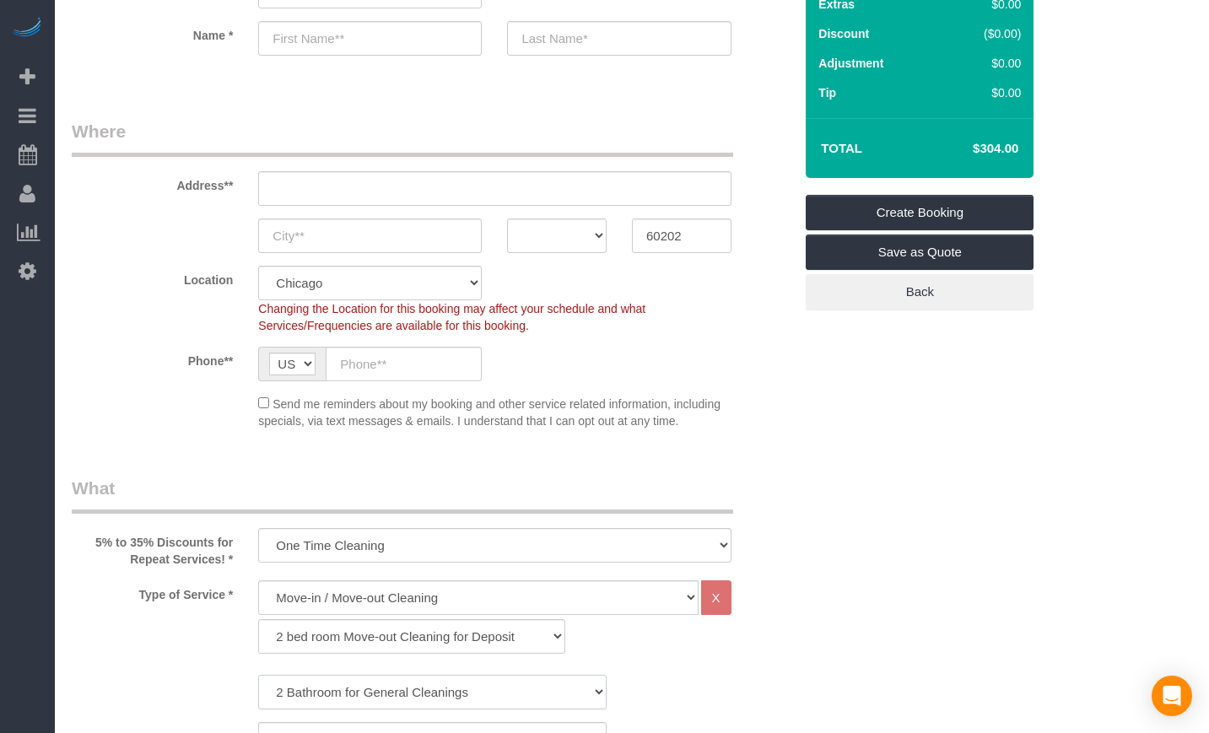
scroll to position [141, 0]
